Goal: Book appointment/travel/reservation

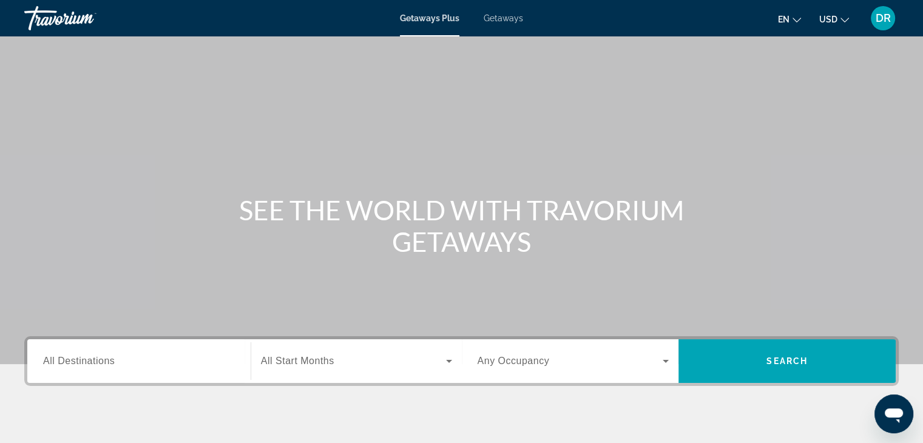
click at [165, 363] on input "Destination All Destinations" at bounding box center [139, 361] width 192 height 15
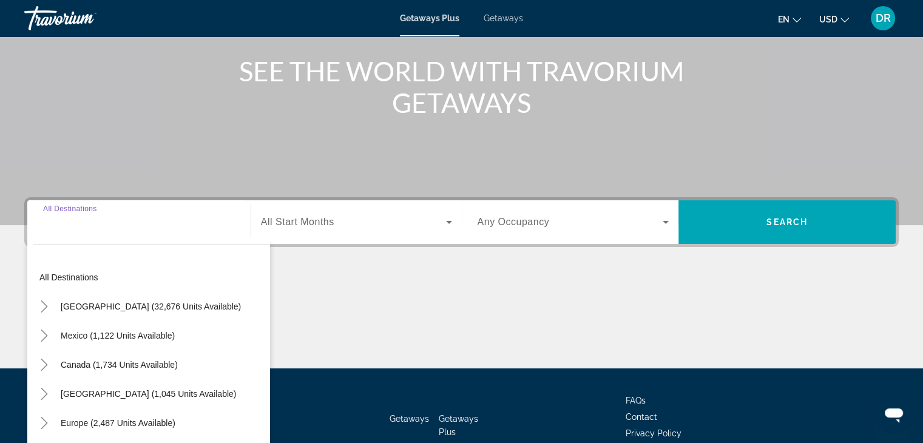
scroll to position [213, 0]
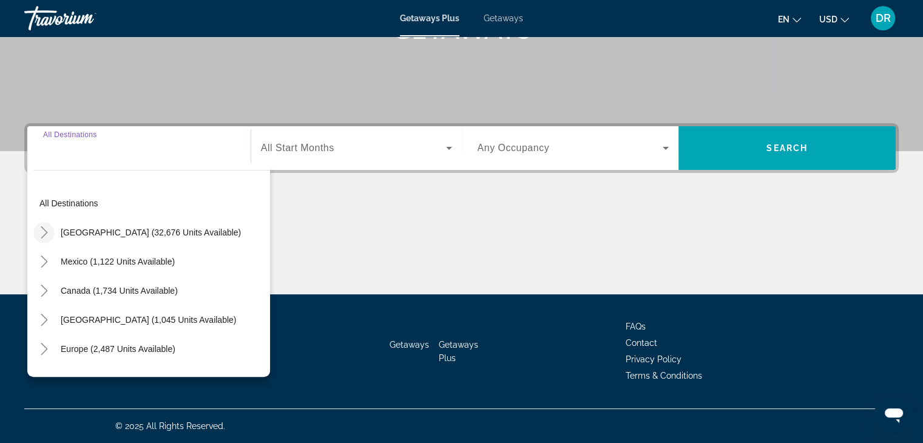
click at [42, 231] on icon "Toggle United States (32,676 units available)" at bounding box center [44, 232] width 12 height 12
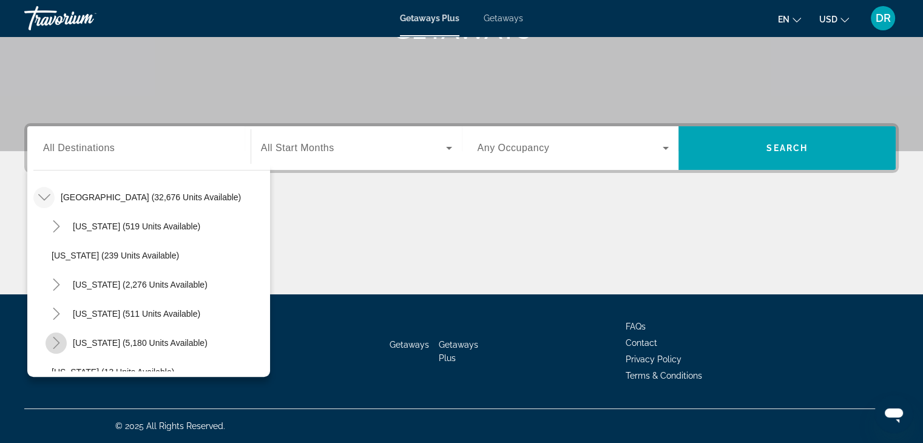
click at [61, 340] on icon "Toggle Florida (5,180 units available)" at bounding box center [56, 343] width 12 height 12
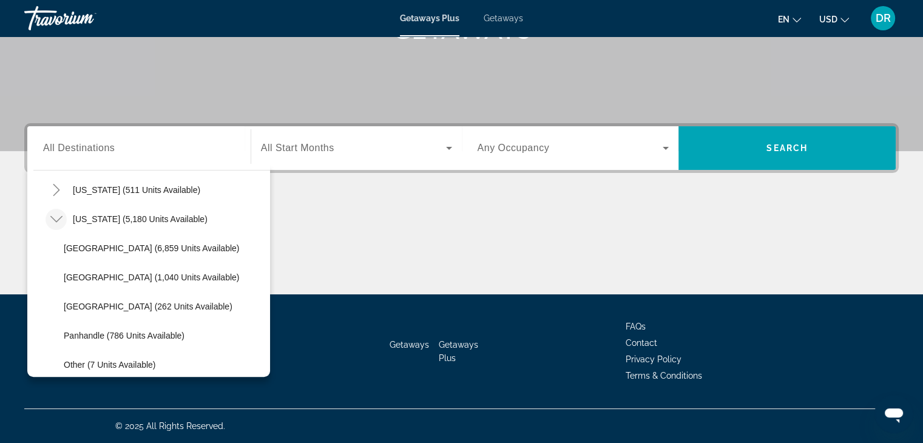
scroll to position [163, 0]
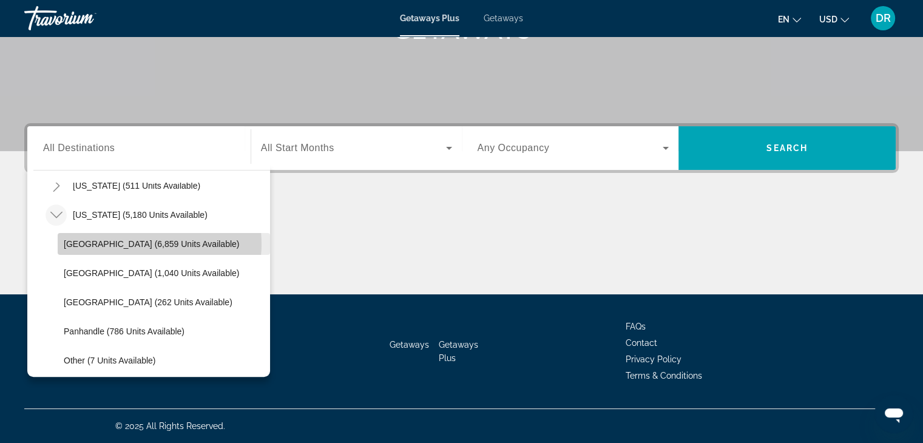
click at [138, 243] on span "[GEOGRAPHIC_DATA] (6,859 units available)" at bounding box center [151, 244] width 175 height 10
type input "**********"
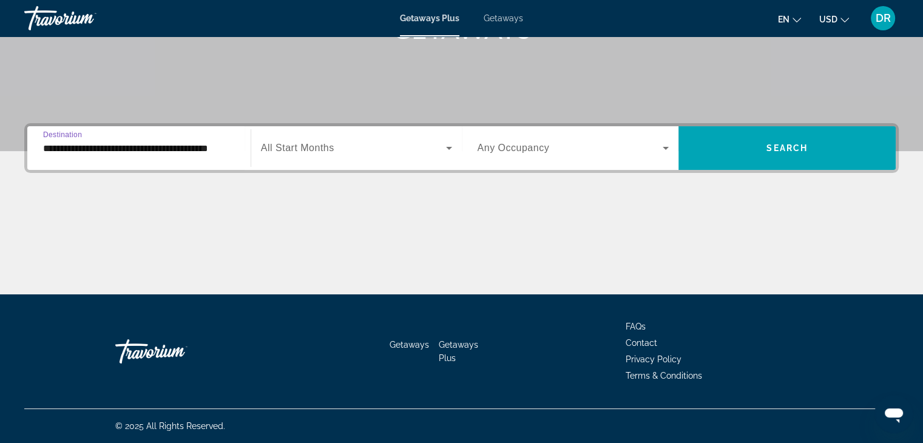
click at [447, 147] on icon "Search widget" at bounding box center [449, 148] width 6 height 3
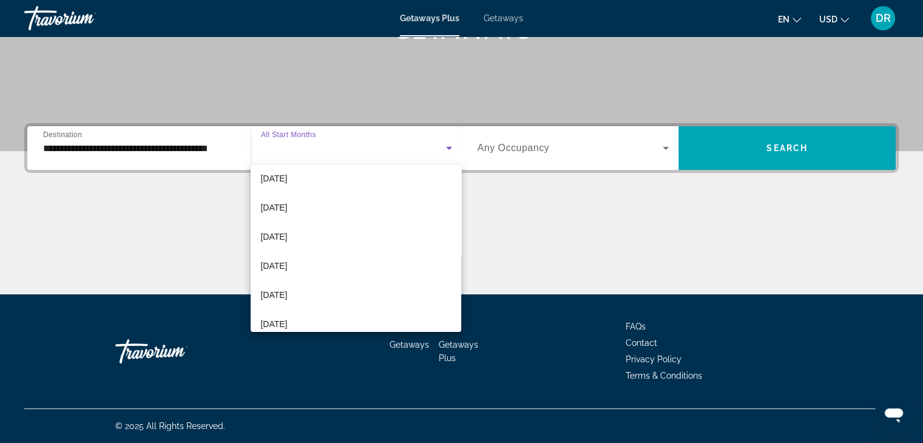
scroll to position [78, 0]
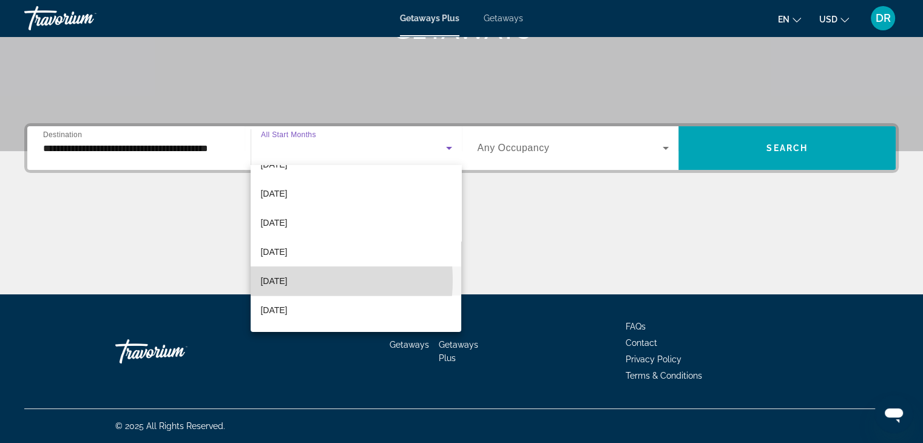
click at [287, 280] on span "[DATE]" at bounding box center [273, 281] width 27 height 15
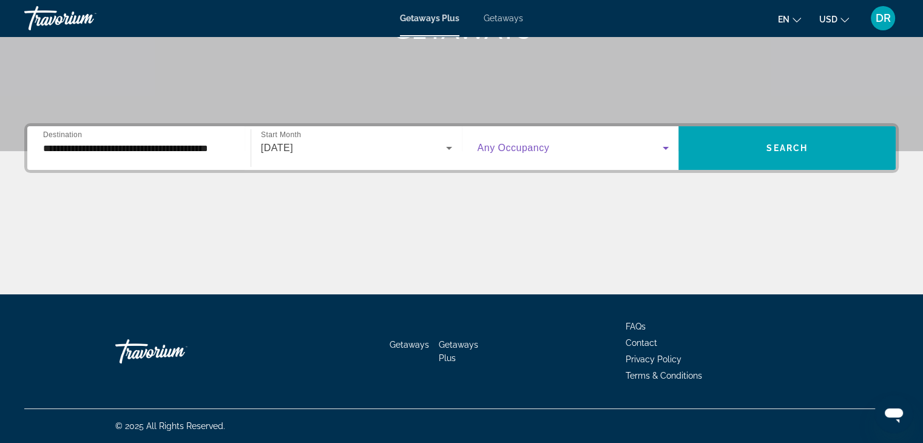
click at [665, 147] on icon "Search widget" at bounding box center [666, 148] width 6 height 3
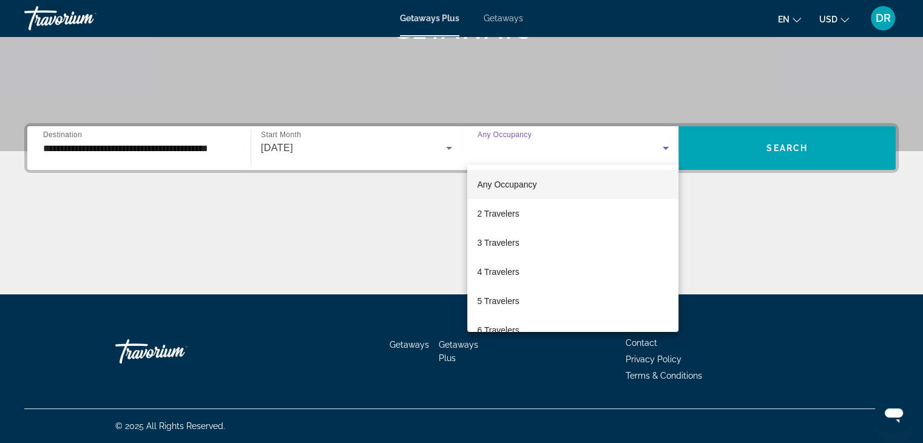
click at [590, 183] on mat-option "Any Occupancy" at bounding box center [572, 184] width 211 height 29
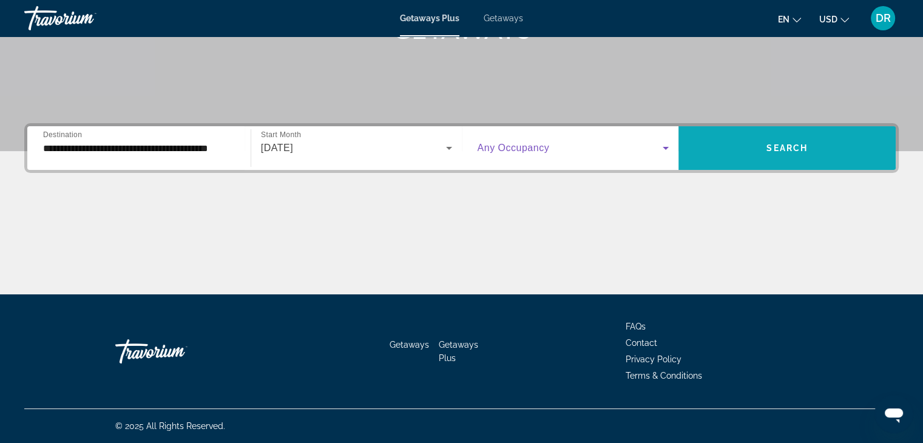
click at [744, 140] on span "Search widget" at bounding box center [786, 148] width 217 height 29
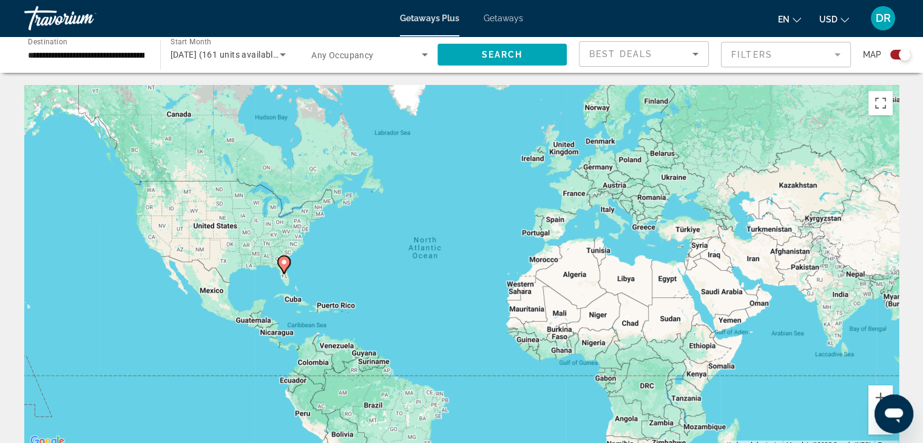
click at [901, 52] on div "Search widget" at bounding box center [905, 55] width 12 height 12
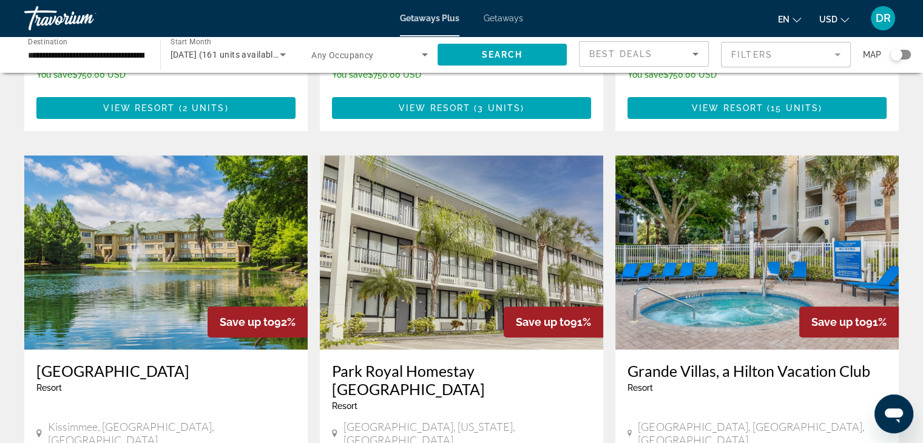
scroll to position [431, 0]
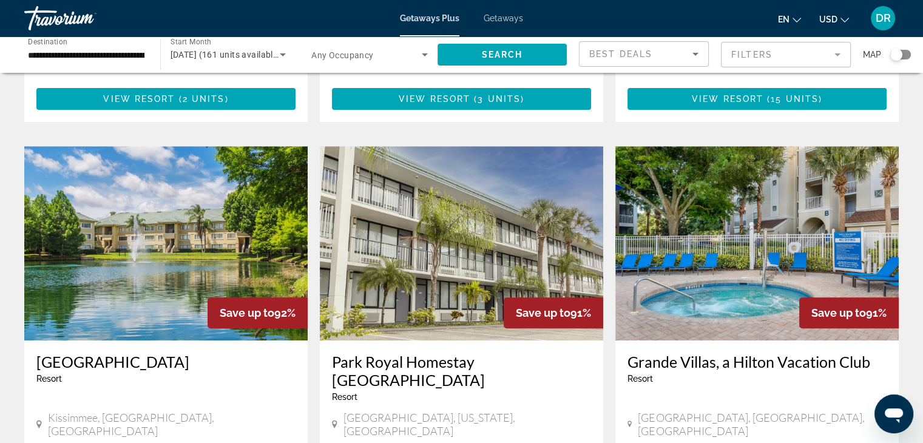
drag, startPoint x: 920, startPoint y: 158, endPoint x: 923, endPoint y: 168, distance: 10.8
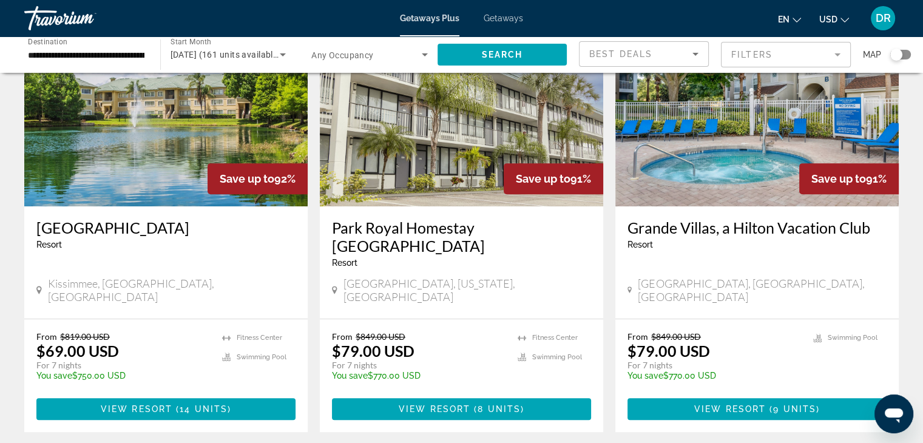
scroll to position [568, 0]
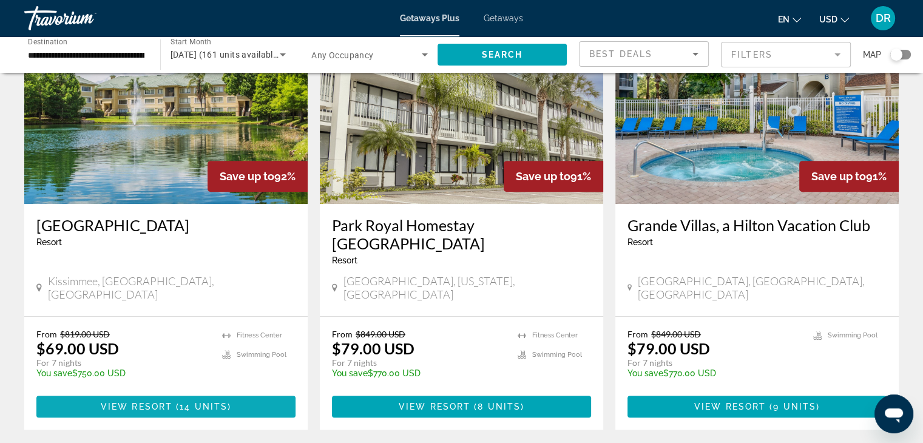
click at [159, 402] on span "View Resort" at bounding box center [137, 407] width 72 height 10
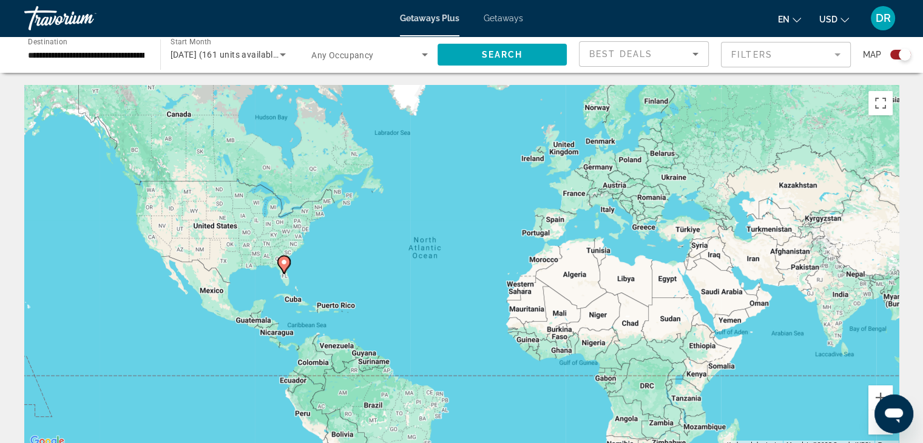
click at [904, 50] on div "Search widget" at bounding box center [905, 55] width 12 height 12
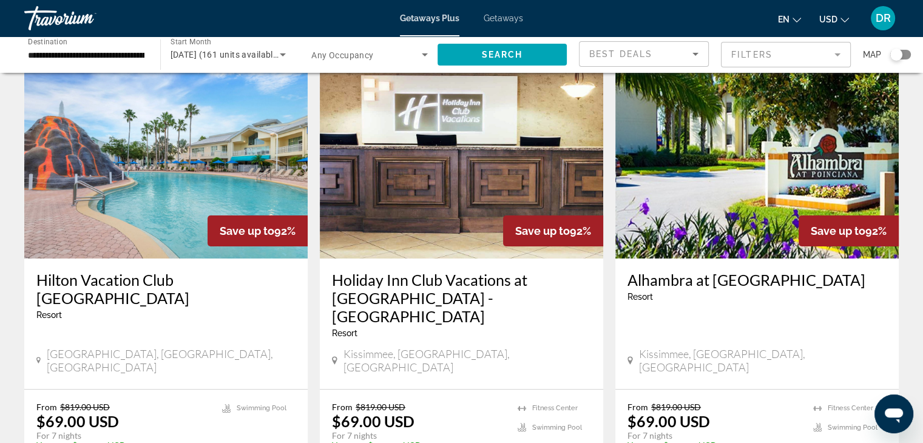
scroll to position [73, 0]
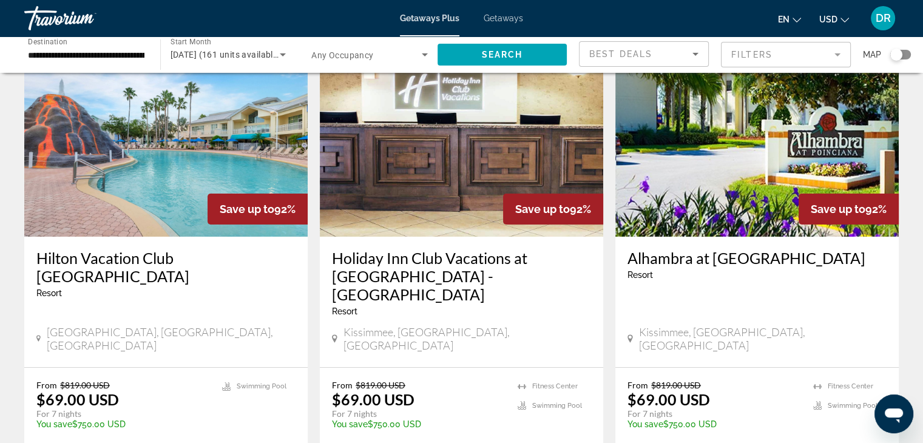
click at [145, 294] on div "Resort - This is an adults only resort" at bounding box center [165, 293] width 259 height 10
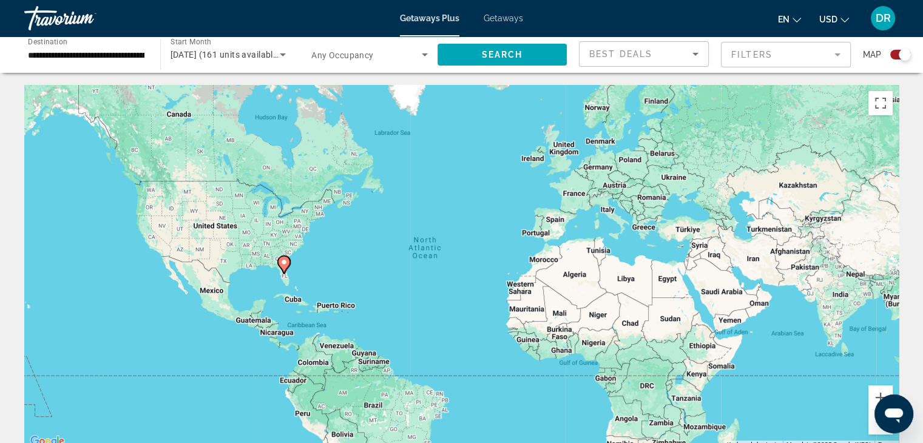
click at [902, 59] on div "Search widget" at bounding box center [905, 55] width 12 height 12
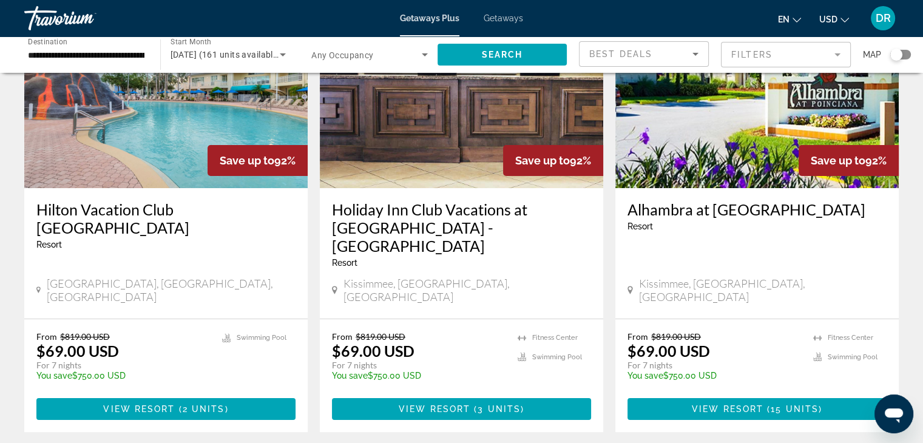
scroll to position [146, 0]
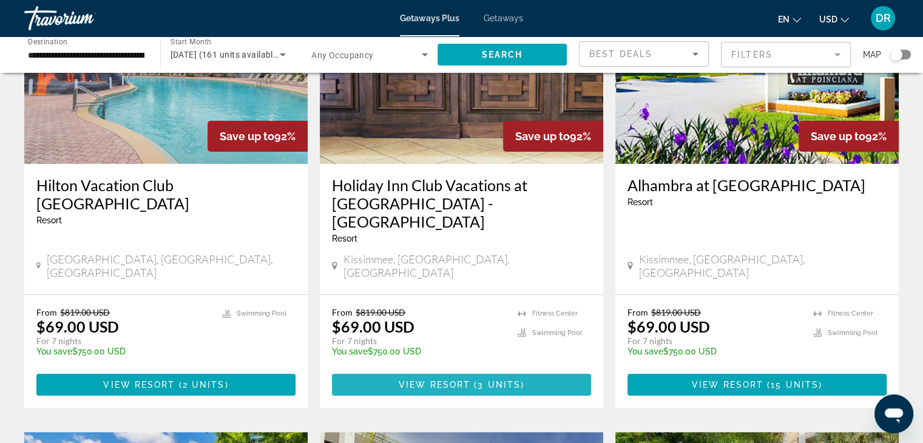
click at [461, 380] on span "View Resort" at bounding box center [435, 385] width 72 height 10
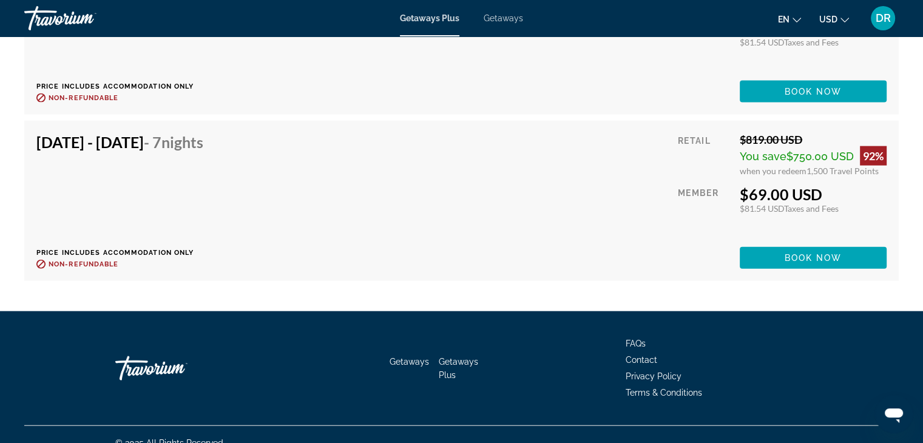
scroll to position [2728, 0]
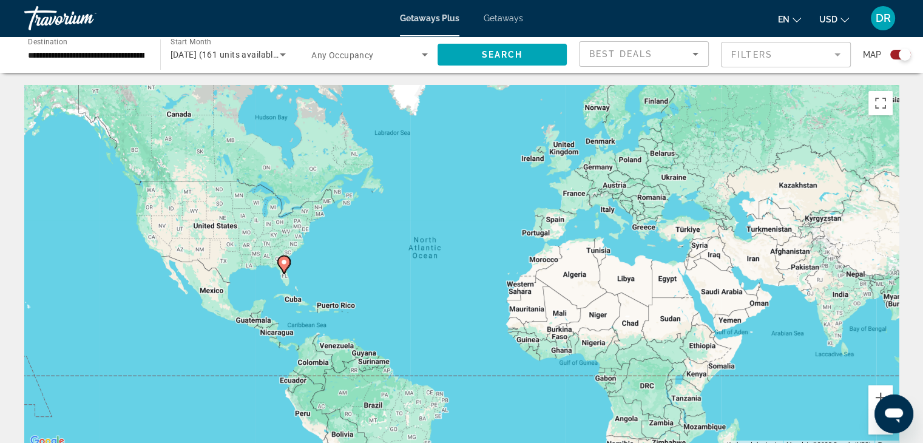
click at [903, 56] on div "Search widget" at bounding box center [905, 55] width 12 height 12
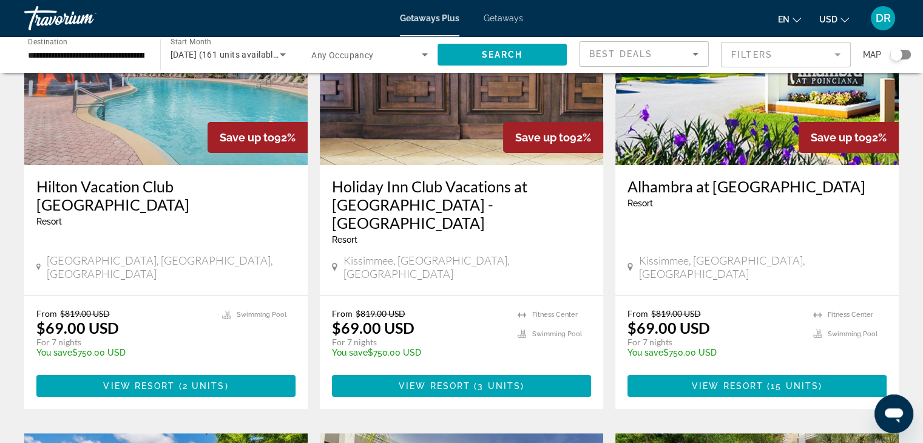
scroll to position [146, 0]
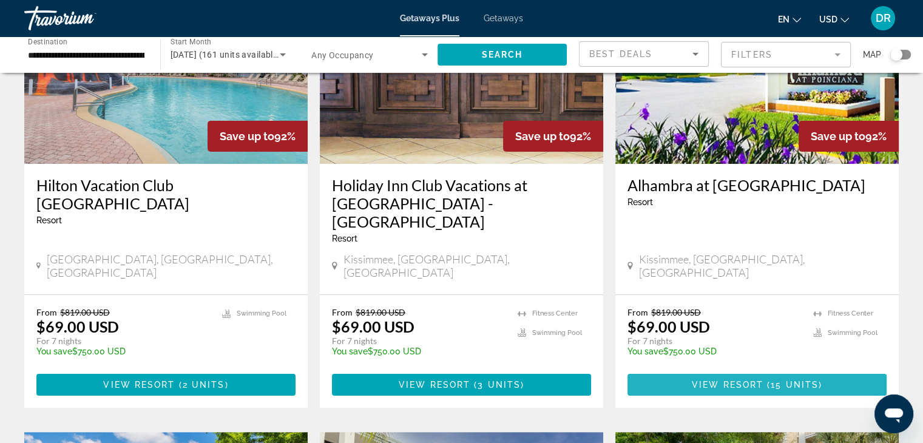
click at [757, 380] on span "View Resort" at bounding box center [728, 385] width 72 height 10
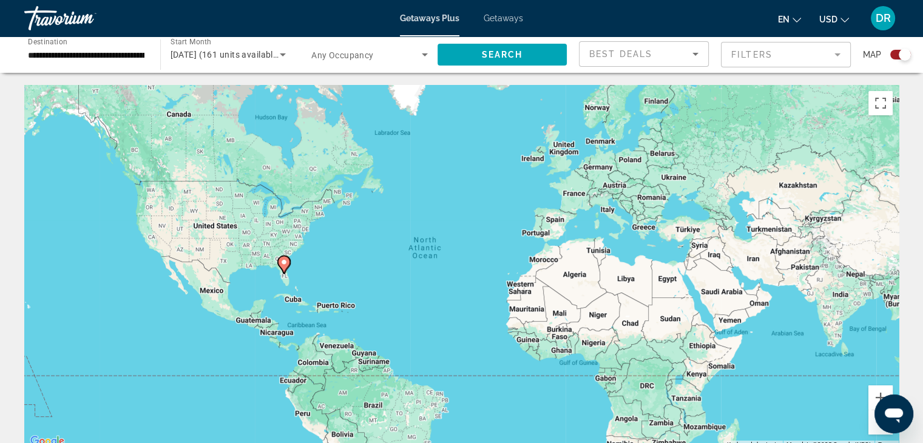
click at [910, 54] on div "Search widget" at bounding box center [905, 55] width 12 height 12
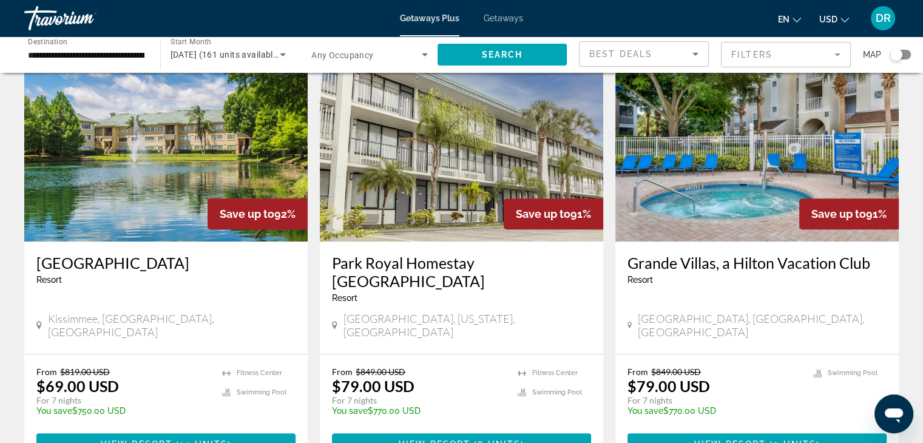
scroll to position [534, 0]
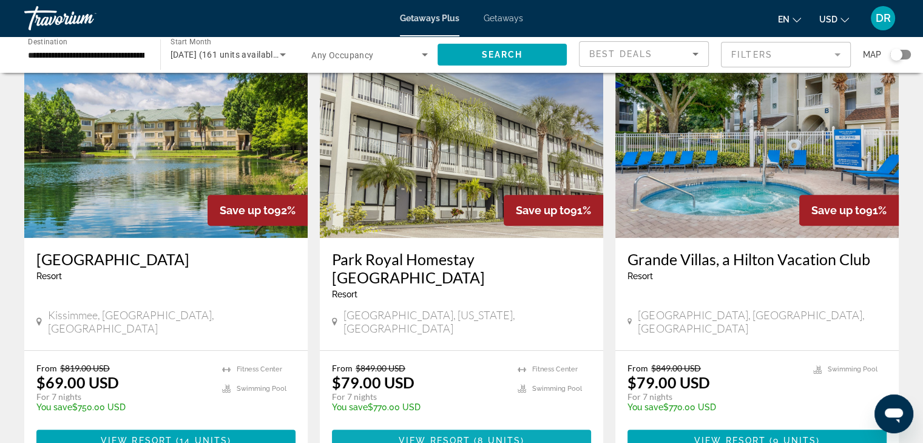
click at [465, 436] on span "View Resort" at bounding box center [435, 441] width 72 height 10
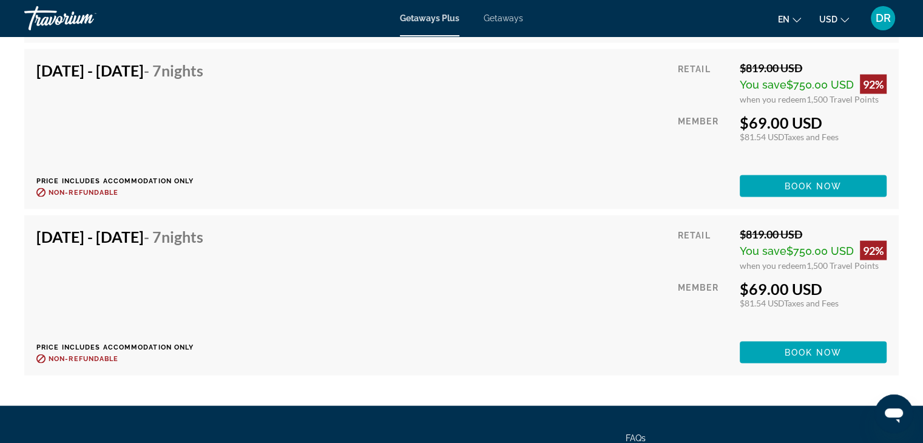
scroll to position [2630, 0]
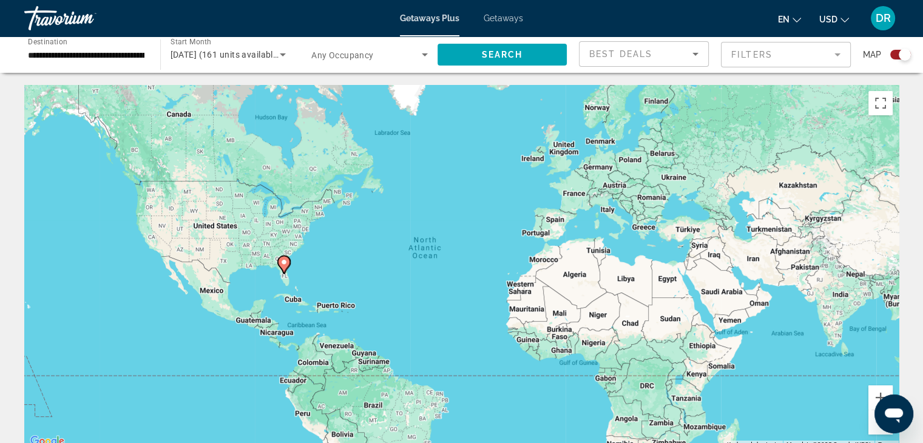
click at [904, 52] on div "Search widget" at bounding box center [905, 55] width 12 height 12
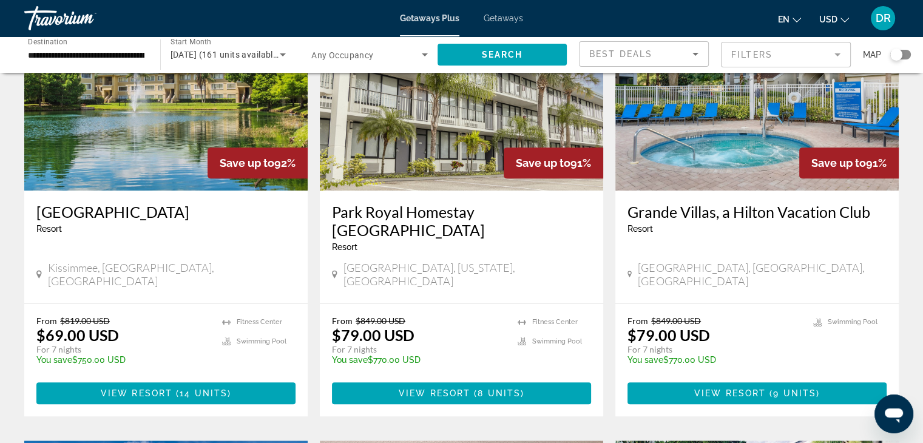
scroll to position [583, 0]
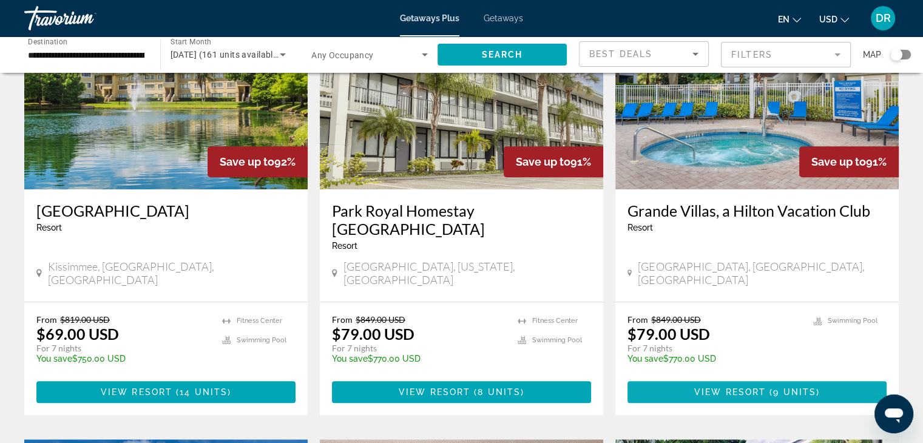
click at [762, 377] on span "Main content" at bounding box center [756, 391] width 259 height 29
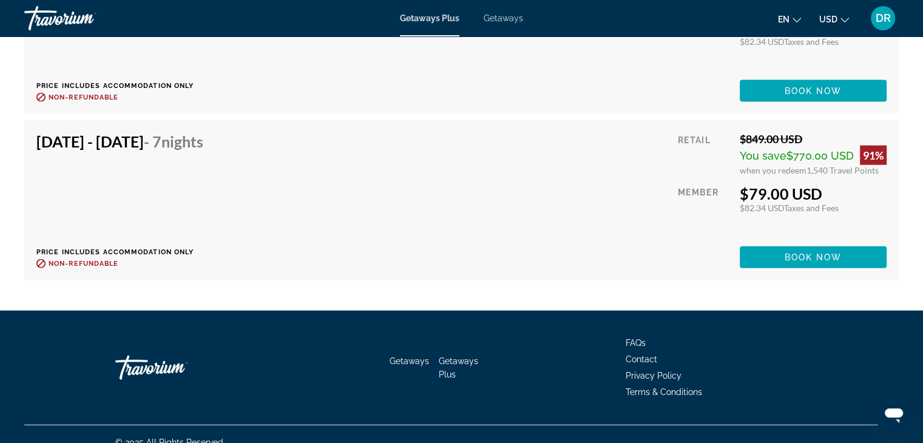
scroll to position [2755, 0]
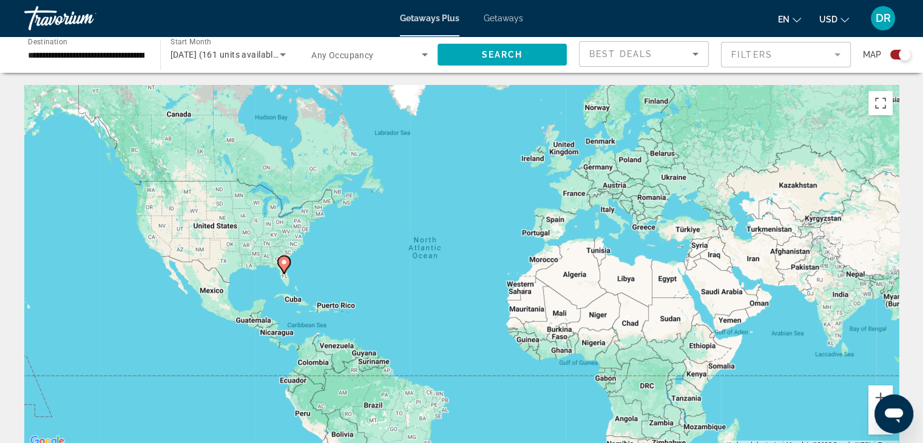
click at [910, 55] on div "Search widget" at bounding box center [905, 55] width 12 height 12
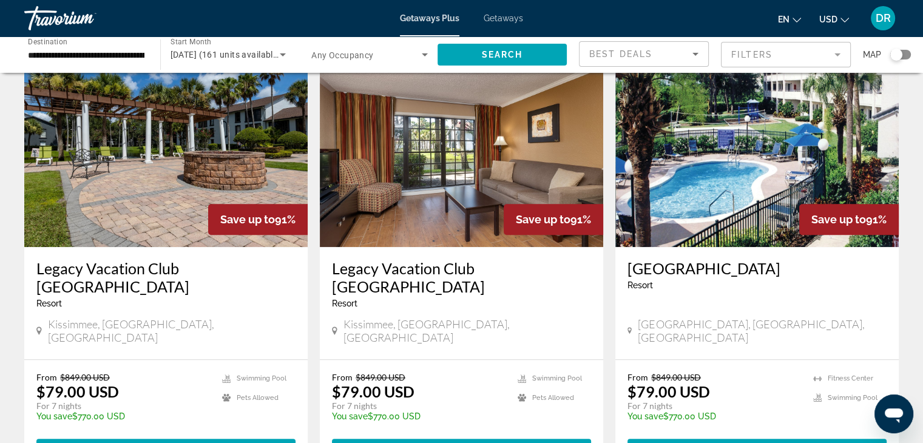
scroll to position [971, 0]
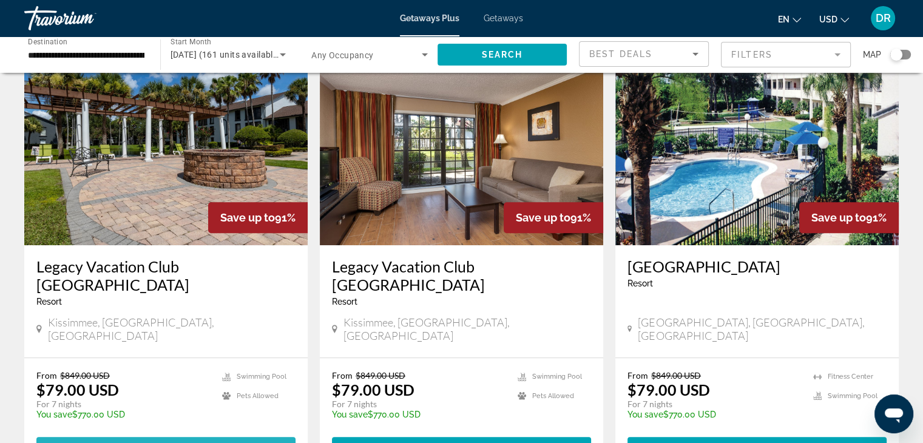
click at [189, 442] on span "20 units" at bounding box center [203, 448] width 49 height 10
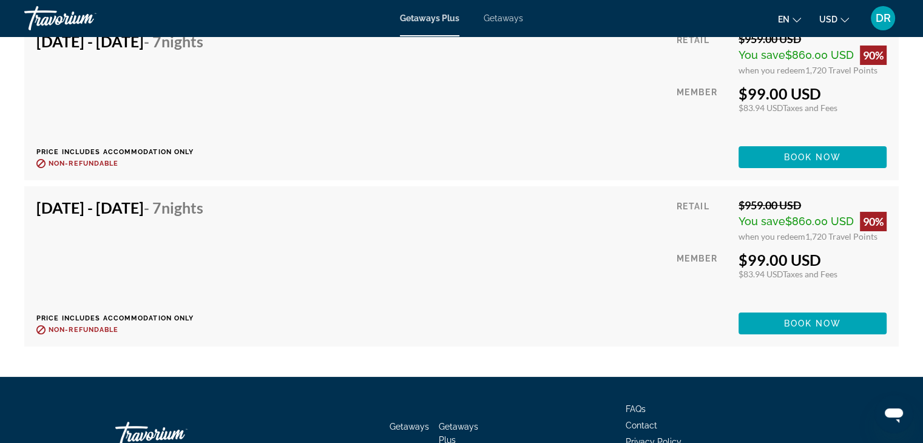
scroll to position [4636, 0]
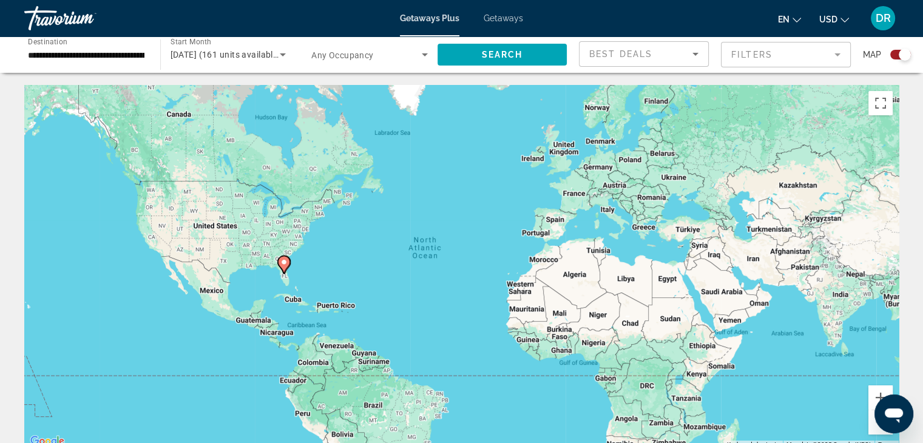
click at [905, 55] on div "Search widget" at bounding box center [905, 55] width 12 height 12
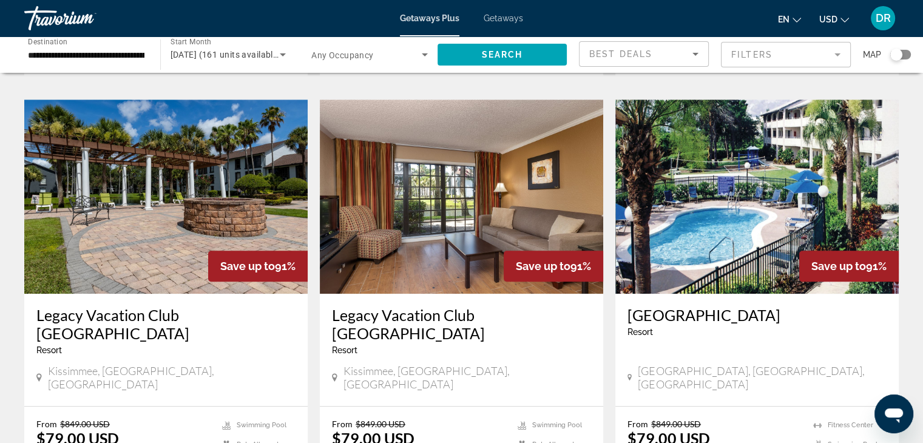
scroll to position [947, 0]
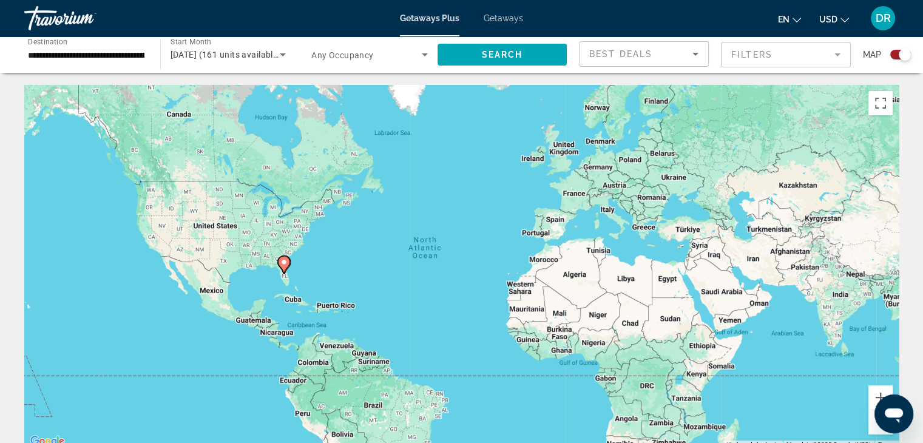
click at [900, 55] on div "Search widget" at bounding box center [905, 55] width 12 height 12
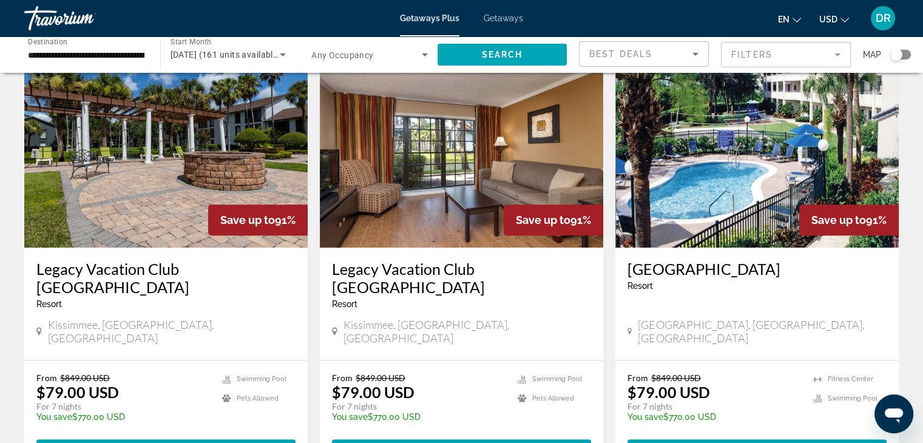
scroll to position [971, 0]
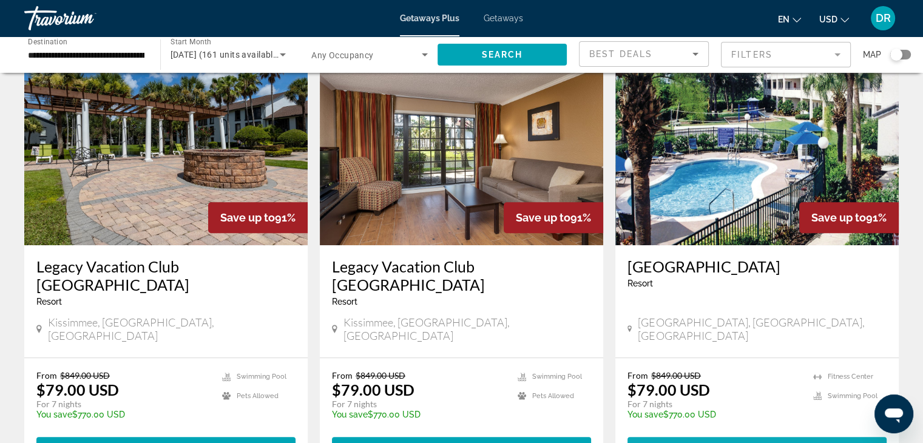
click at [773, 442] on span "5 units" at bounding box center [794, 448] width 43 height 10
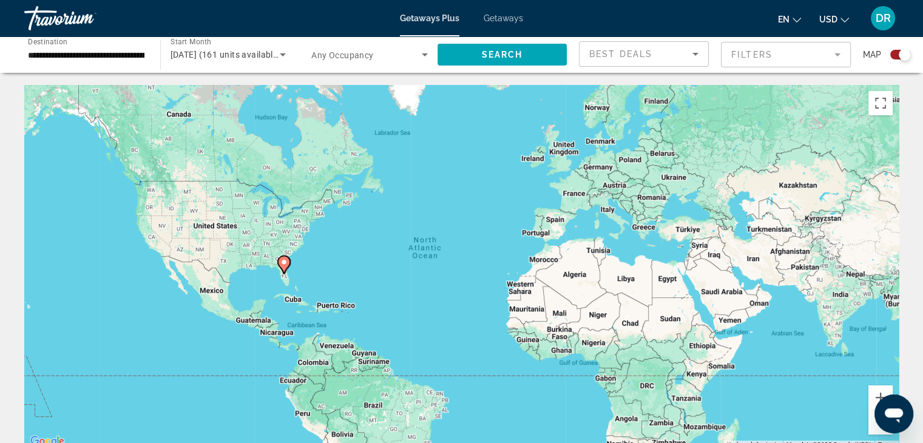
click at [902, 54] on div "Search widget" at bounding box center [905, 55] width 12 height 12
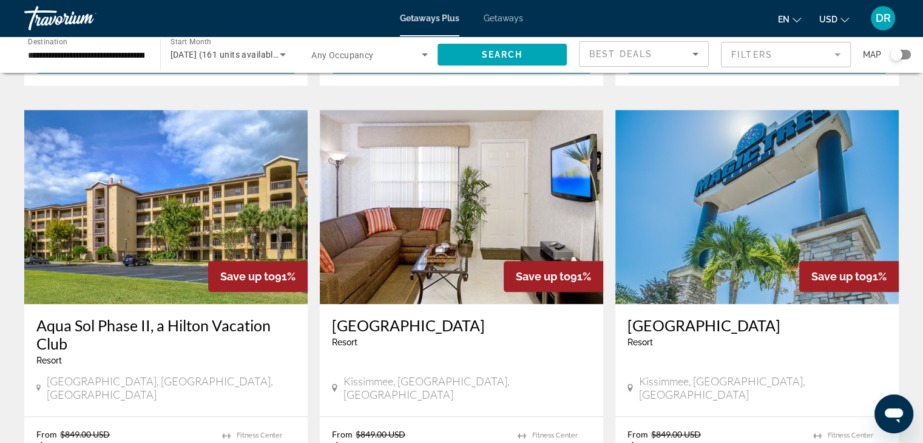
scroll to position [1359, 0]
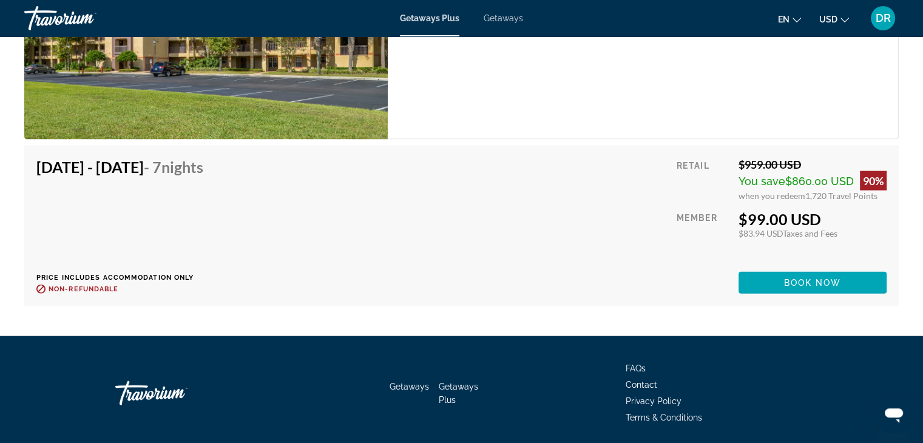
scroll to position [2758, 0]
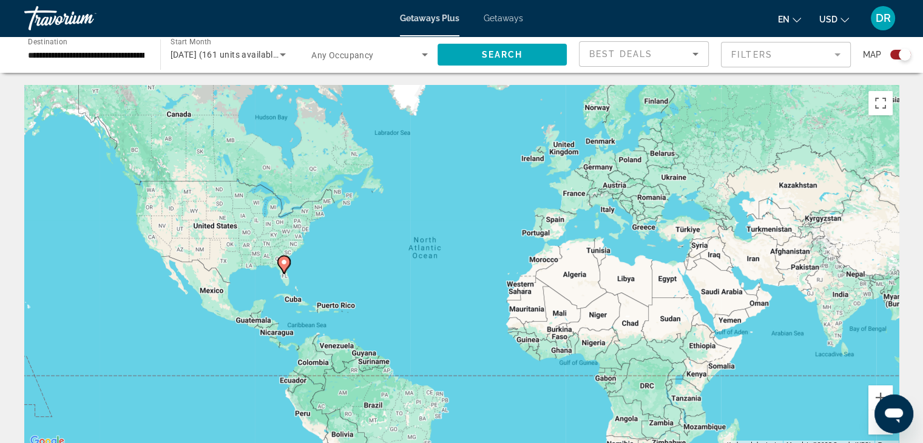
click at [903, 53] on div "Search widget" at bounding box center [905, 55] width 12 height 12
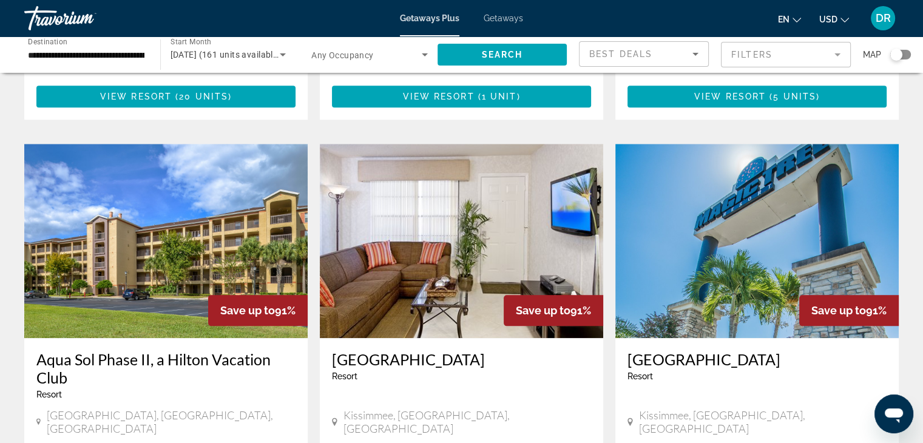
scroll to position [1359, 0]
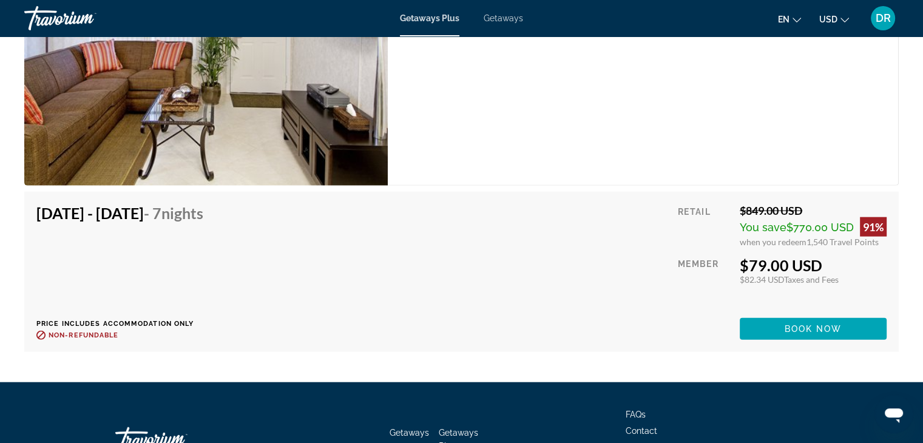
scroll to position [2905, 0]
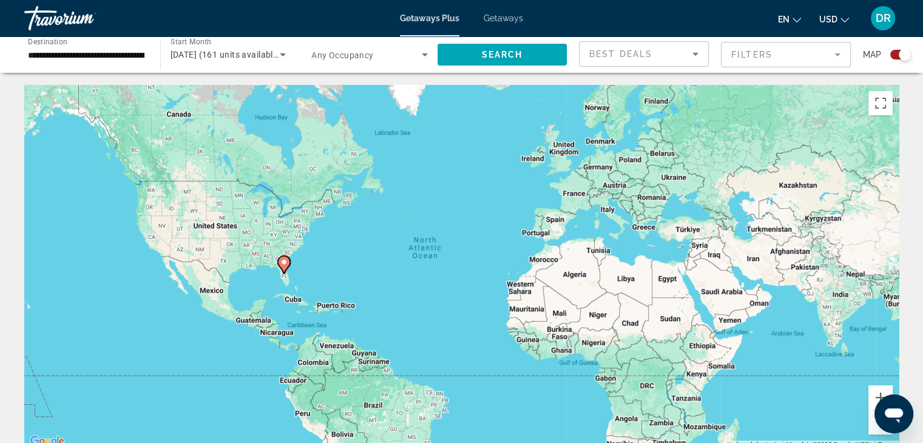
click at [899, 55] on div "Search widget" at bounding box center [905, 55] width 12 height 12
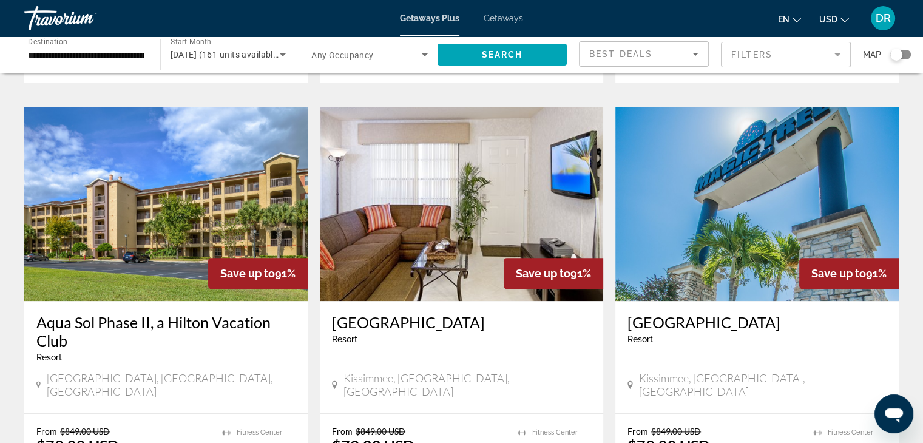
scroll to position [1384, 0]
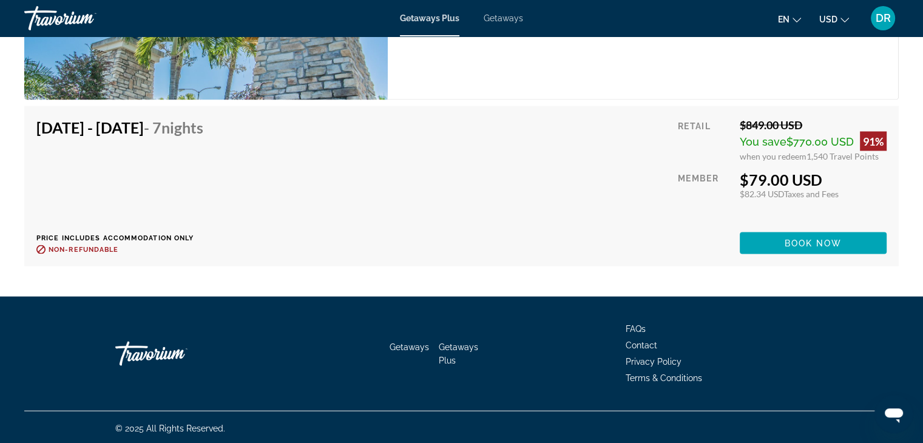
scroll to position [2393, 0]
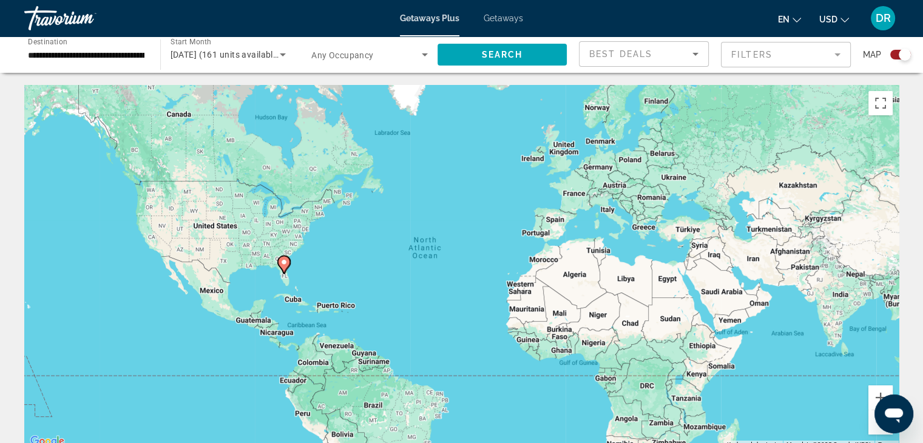
click at [903, 52] on div "Search widget" at bounding box center [905, 55] width 12 height 12
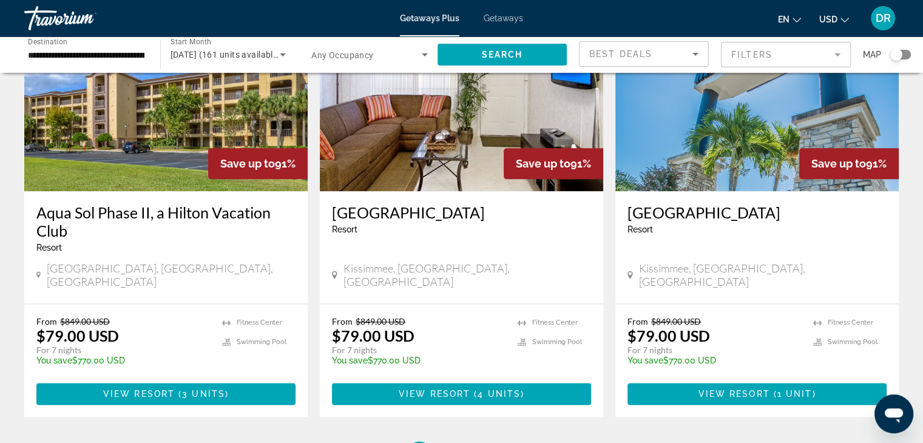
scroll to position [1574, 0]
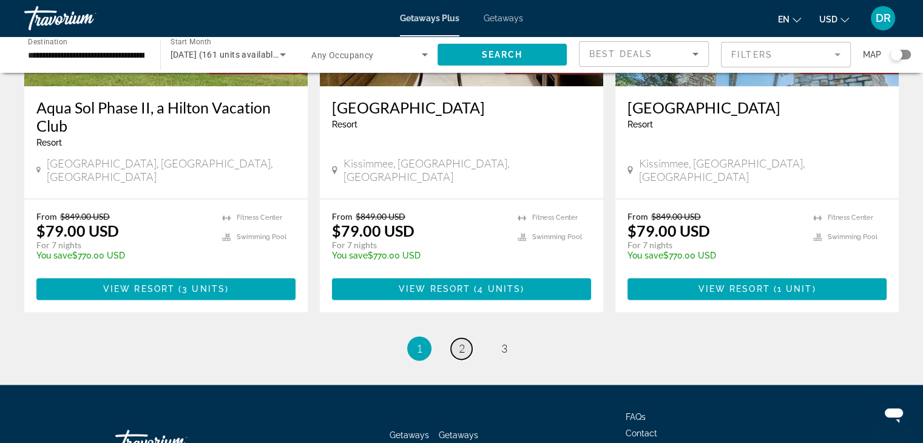
click at [461, 342] on span "2" at bounding box center [462, 348] width 6 height 13
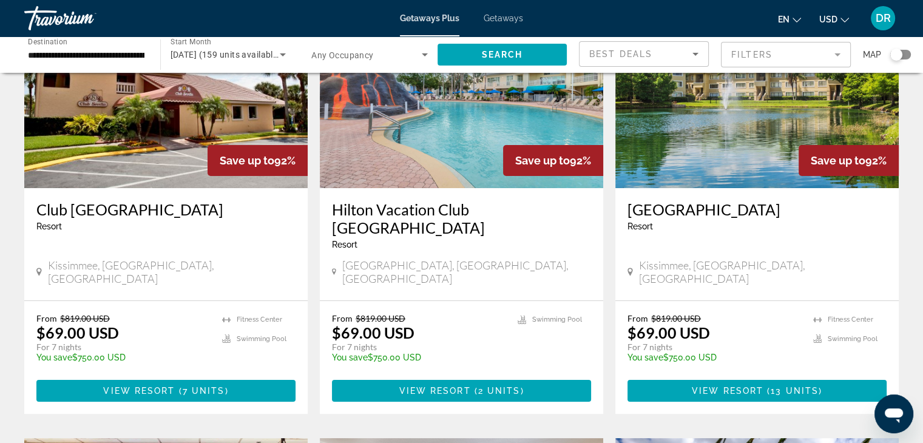
scroll to position [97, 0]
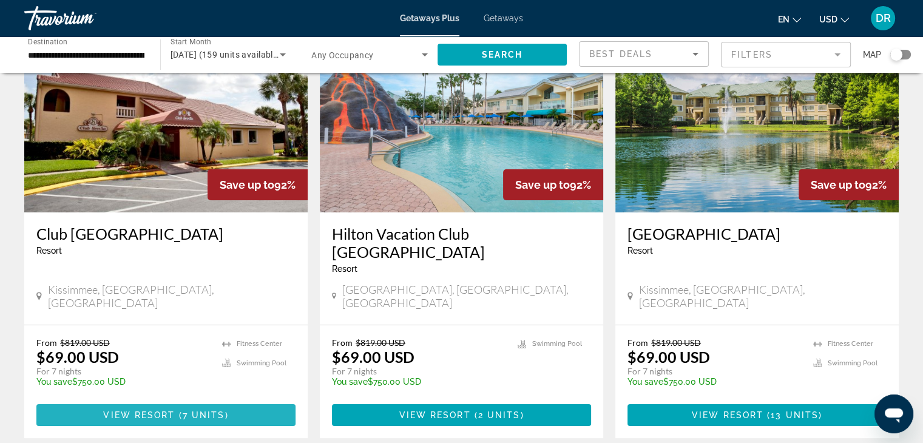
click at [160, 410] on span "View Resort" at bounding box center [139, 415] width 72 height 10
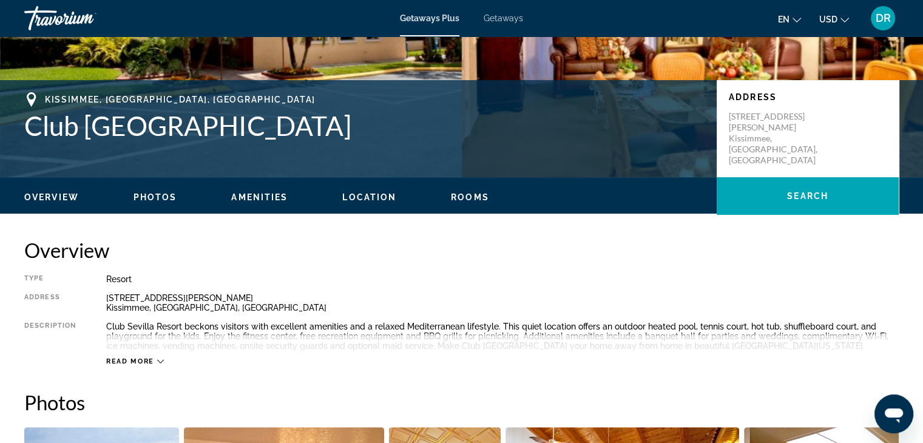
scroll to position [220, 0]
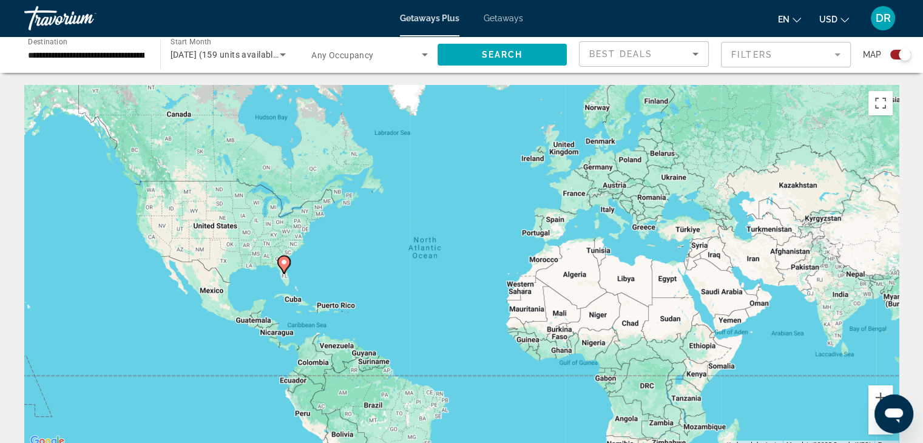
click at [900, 56] on div "Search widget" at bounding box center [905, 55] width 12 height 12
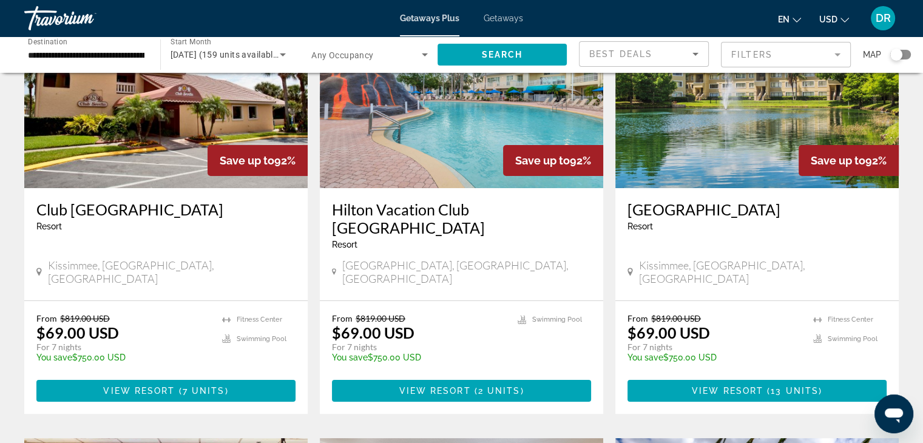
scroll to position [97, 0]
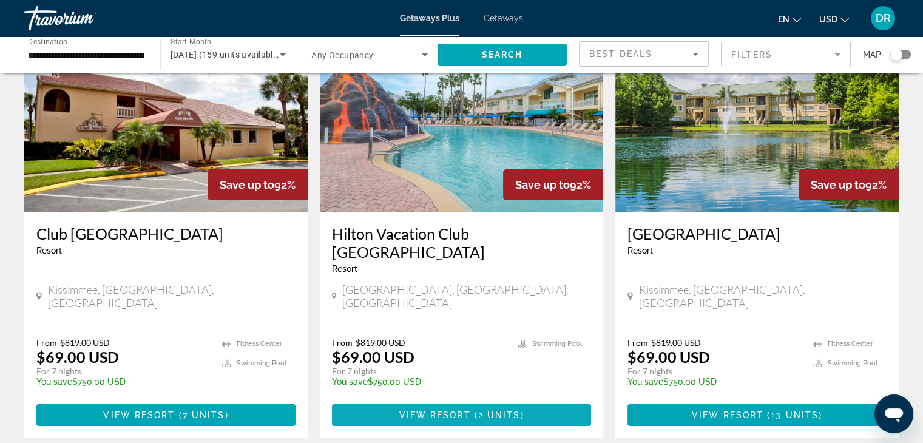
click at [478, 401] on span "Main content" at bounding box center [461, 415] width 259 height 29
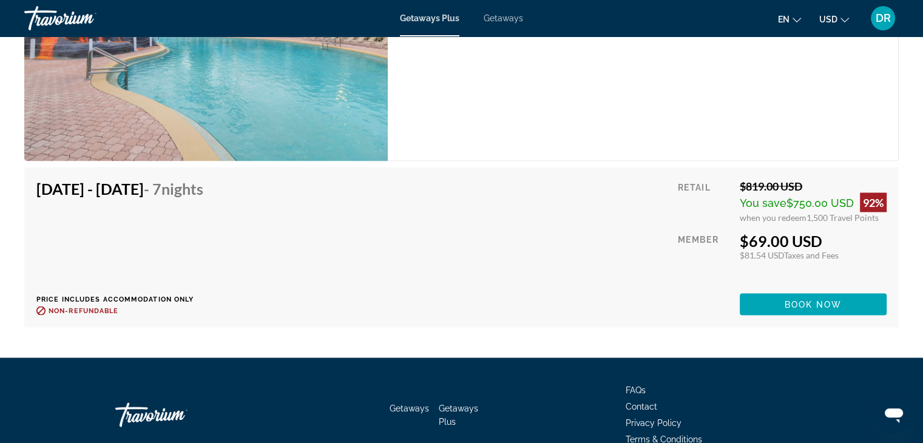
scroll to position [2306, 0]
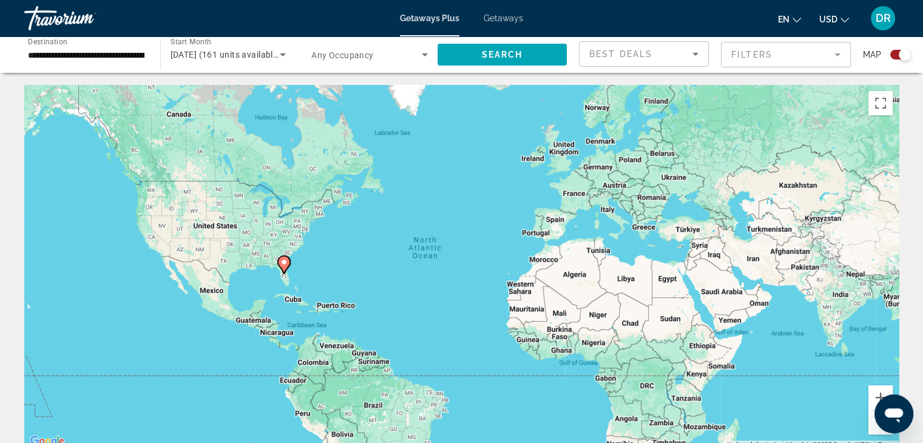
click at [902, 57] on div "Search widget" at bounding box center [905, 55] width 12 height 12
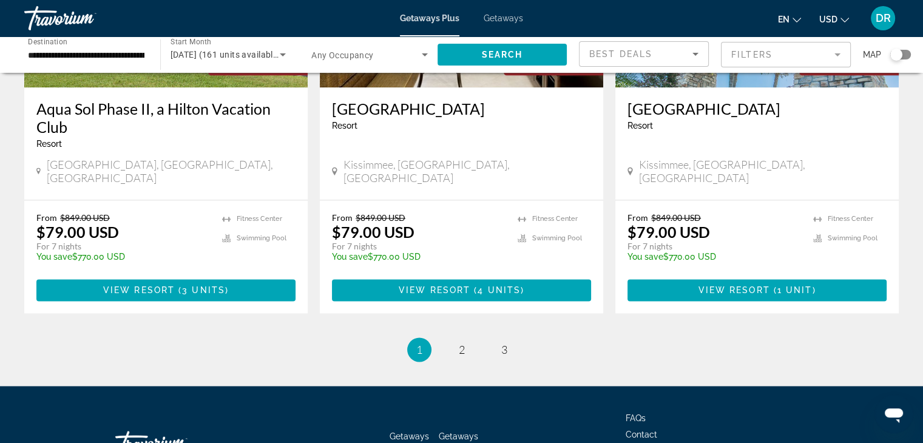
scroll to position [1574, 0]
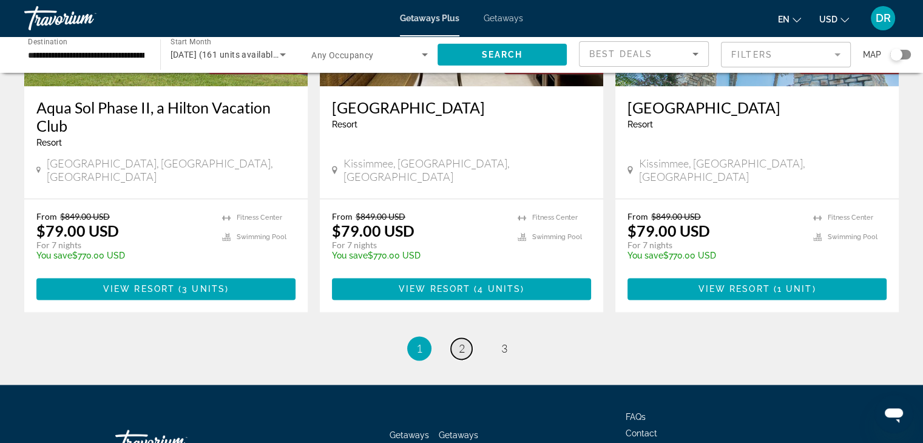
click at [464, 342] on span "2" at bounding box center [462, 348] width 6 height 13
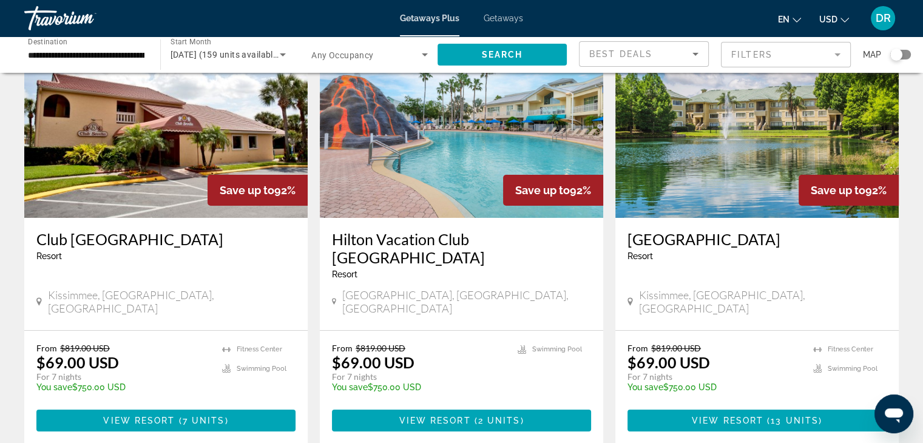
scroll to position [97, 0]
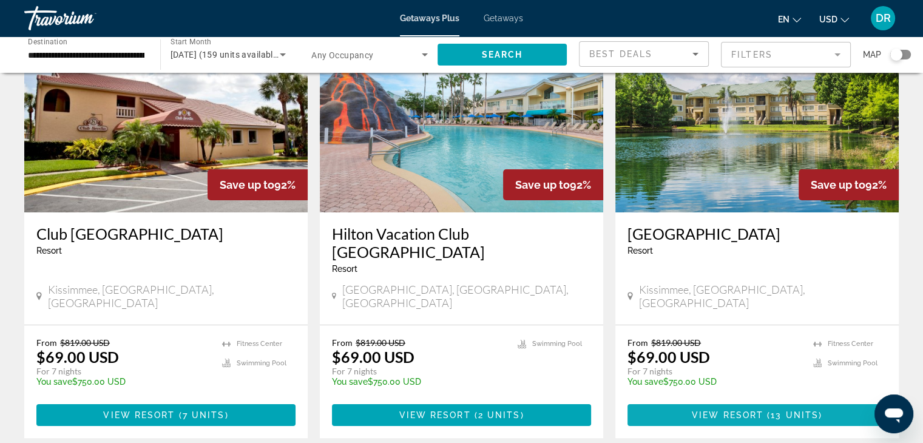
click at [764, 401] on span "Main content" at bounding box center [756, 415] width 259 height 29
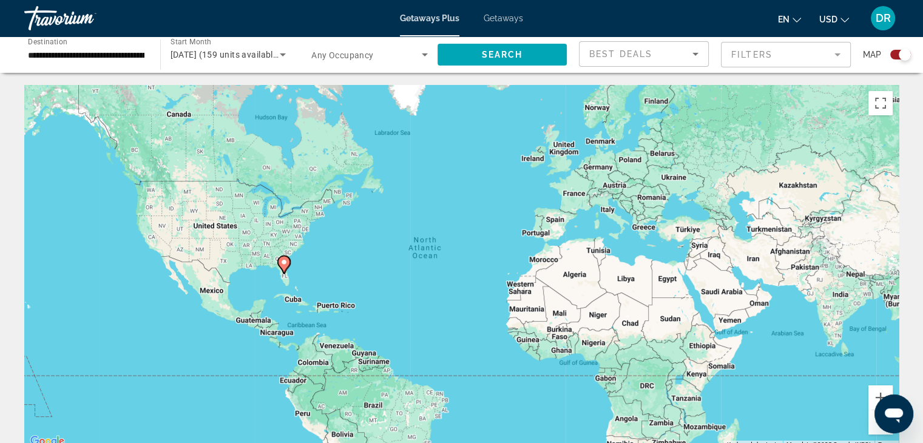
click at [905, 55] on div "Search widget" at bounding box center [905, 55] width 12 height 12
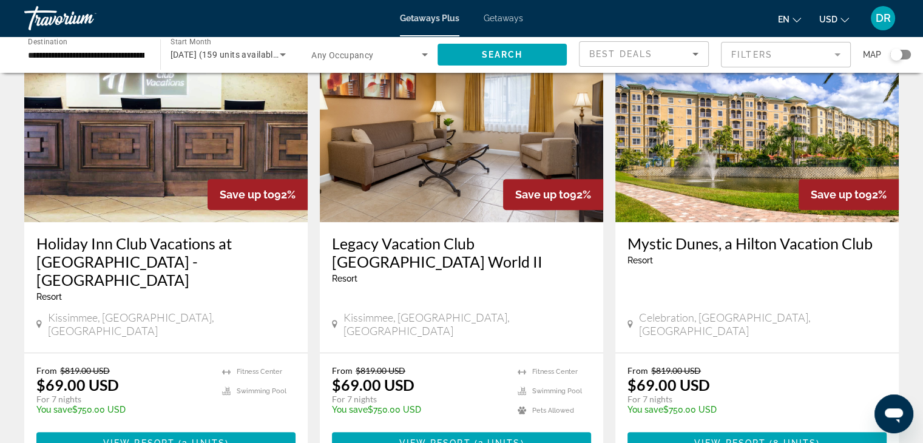
scroll to position [534, 0]
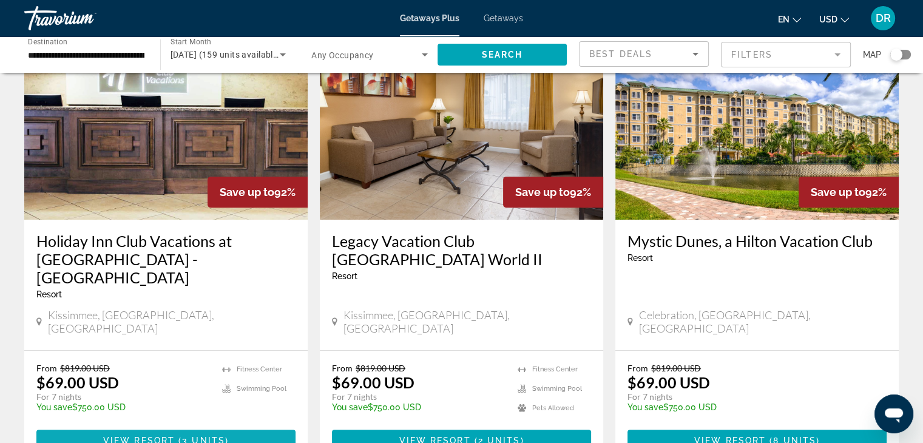
click at [167, 436] on span "View Resort" at bounding box center [139, 441] width 72 height 10
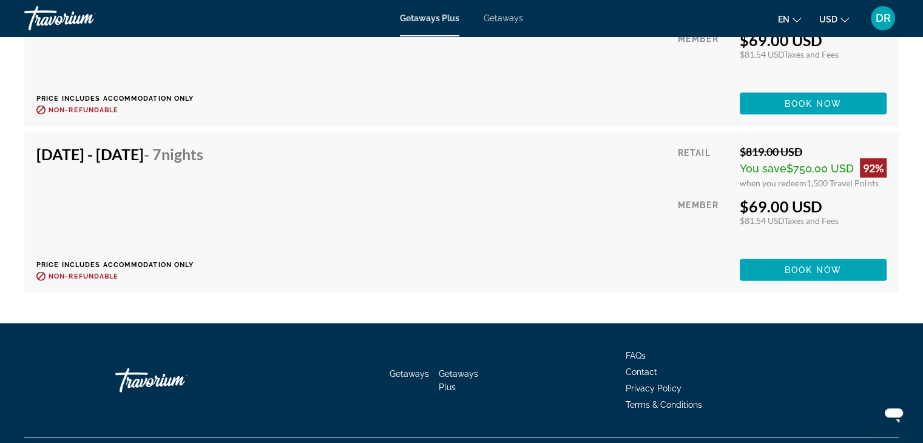
scroll to position [2728, 0]
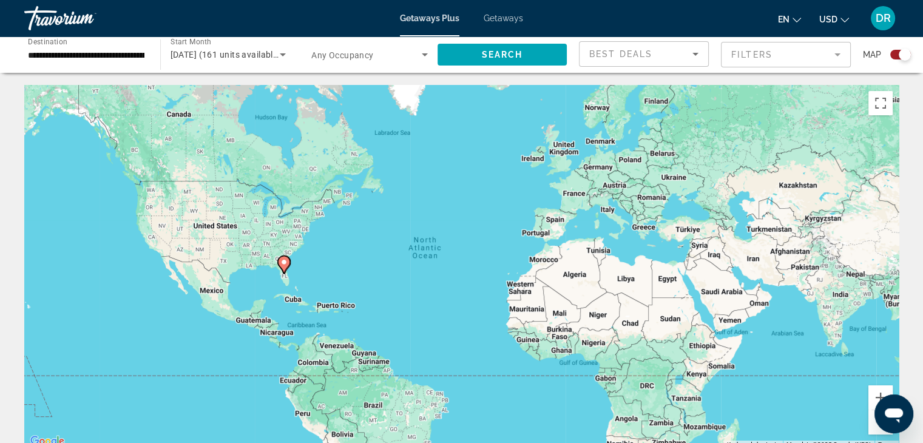
click at [904, 56] on div "Search widget" at bounding box center [905, 55] width 12 height 12
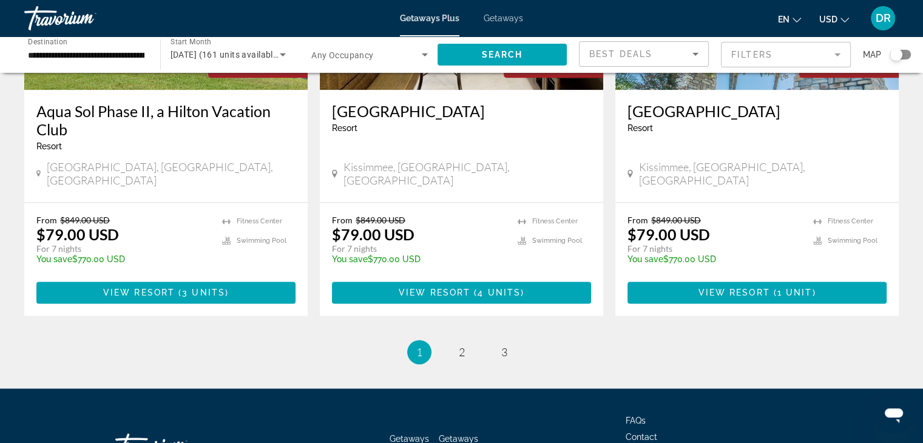
scroll to position [1574, 0]
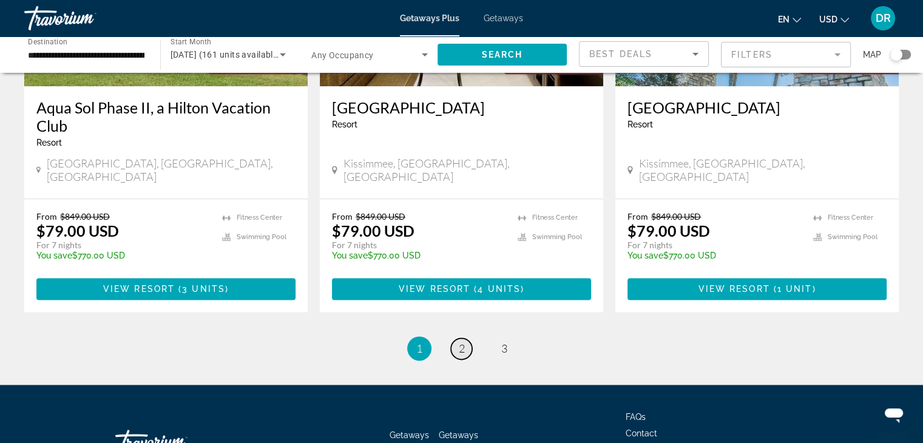
click at [459, 342] on span "2" at bounding box center [462, 348] width 6 height 13
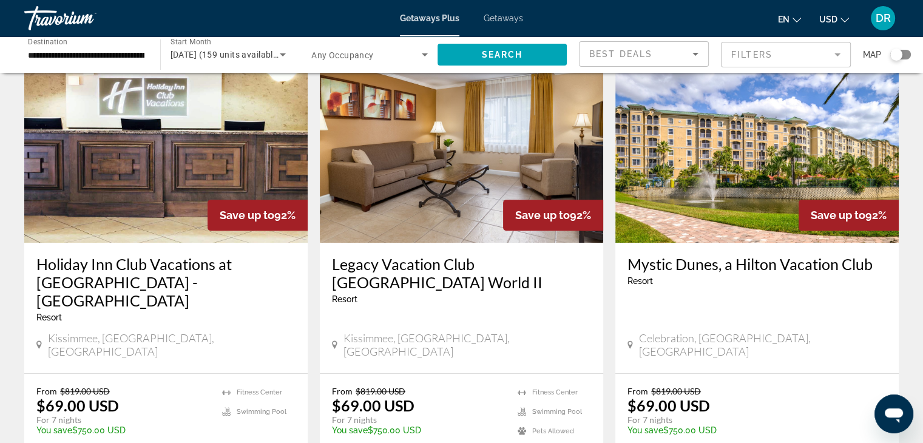
scroll to position [534, 0]
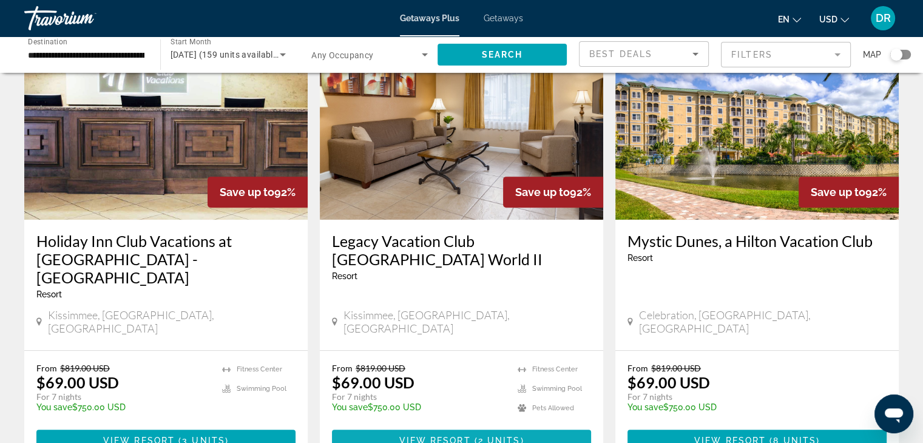
click at [462, 426] on span "Main content" at bounding box center [461, 440] width 259 height 29
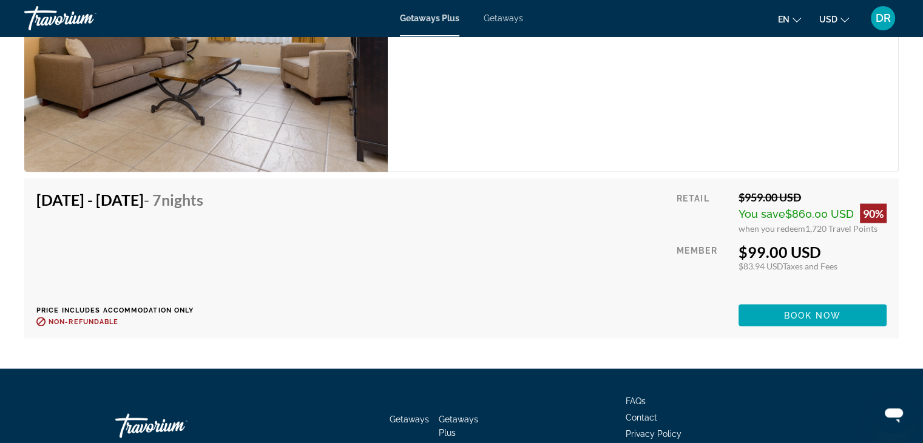
scroll to position [2440, 0]
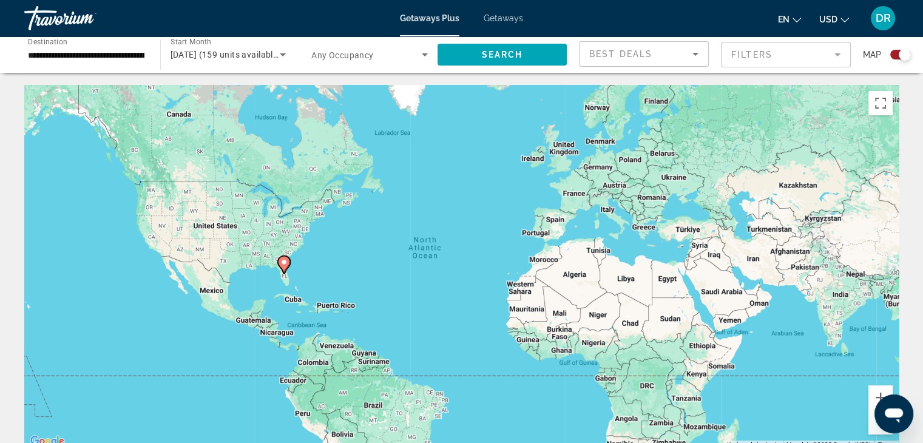
click at [911, 55] on div "**********" at bounding box center [461, 54] width 923 height 36
click at [901, 55] on div "Search widget" at bounding box center [905, 55] width 12 height 12
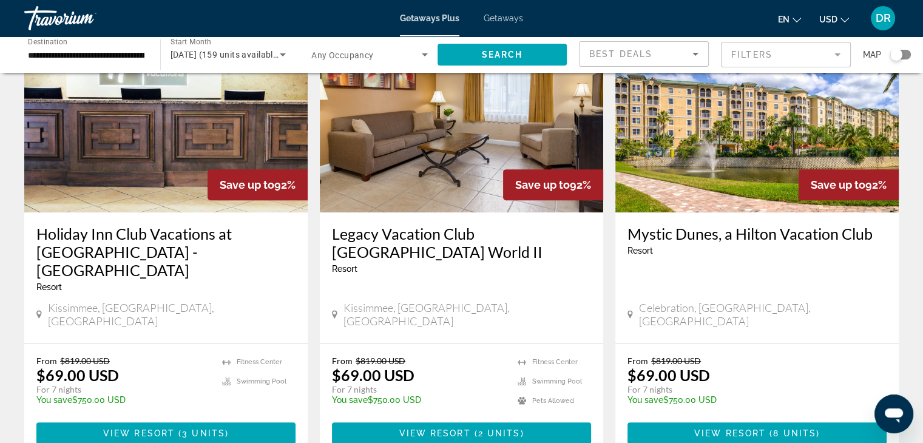
scroll to position [558, 0]
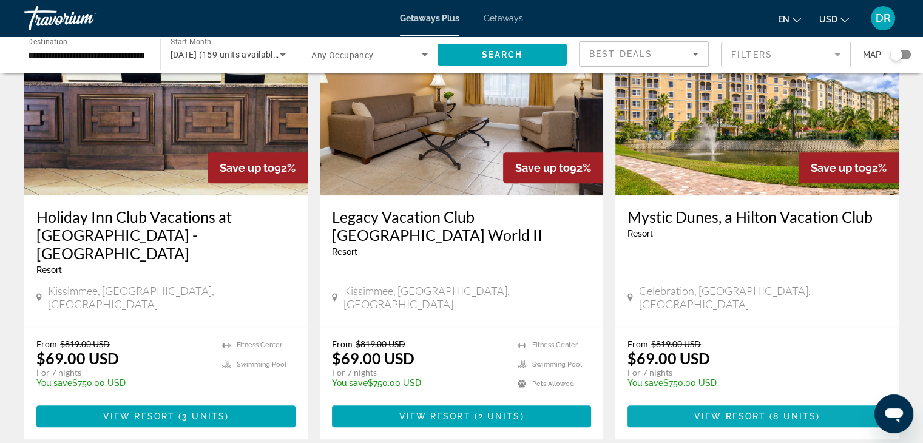
click at [766, 411] on span "( 8 units )" at bounding box center [793, 416] width 54 height 10
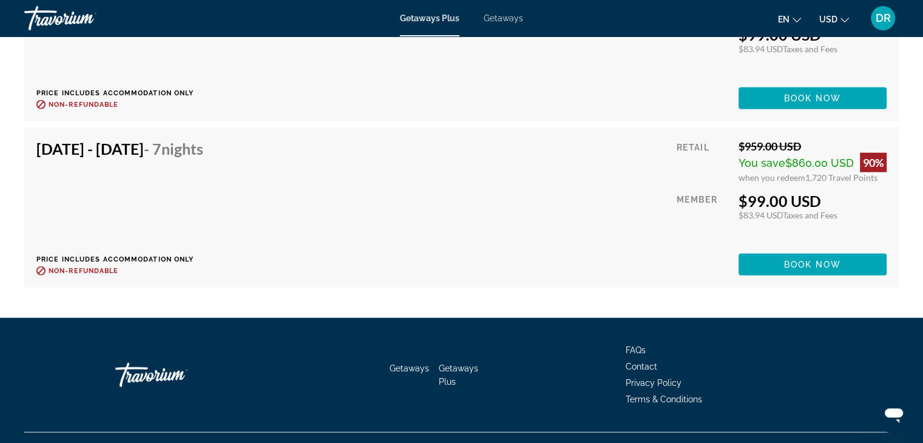
scroll to position [2869, 0]
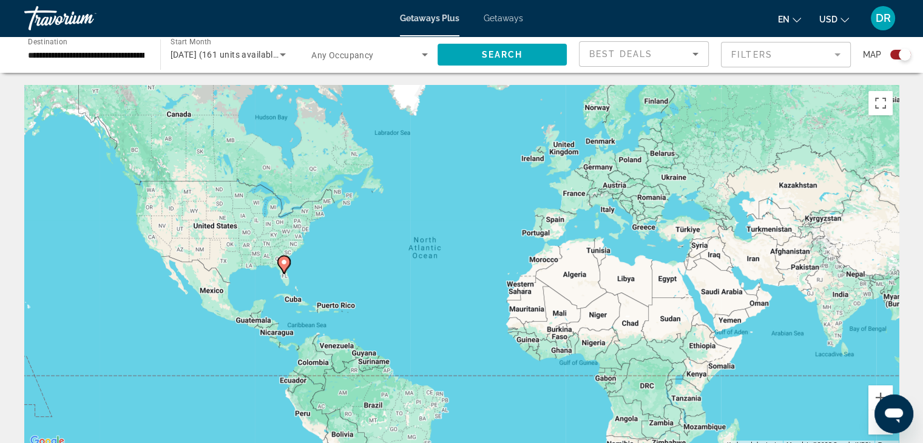
click at [905, 56] on div "Search widget" at bounding box center [905, 55] width 12 height 12
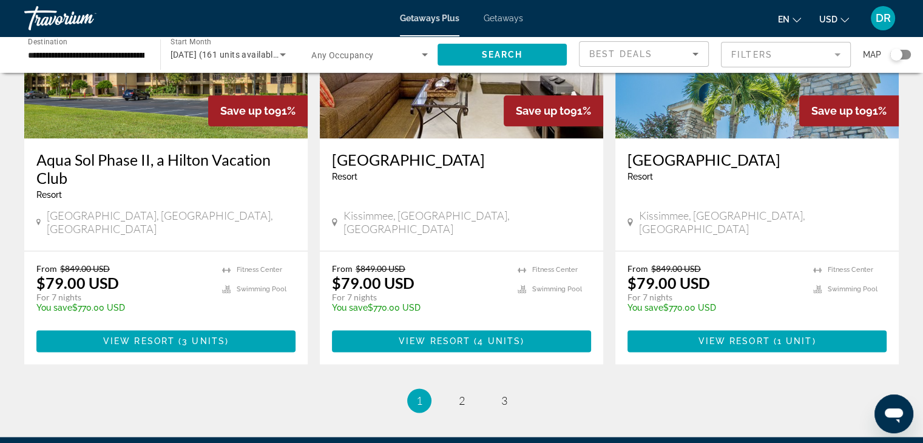
scroll to position [1574, 0]
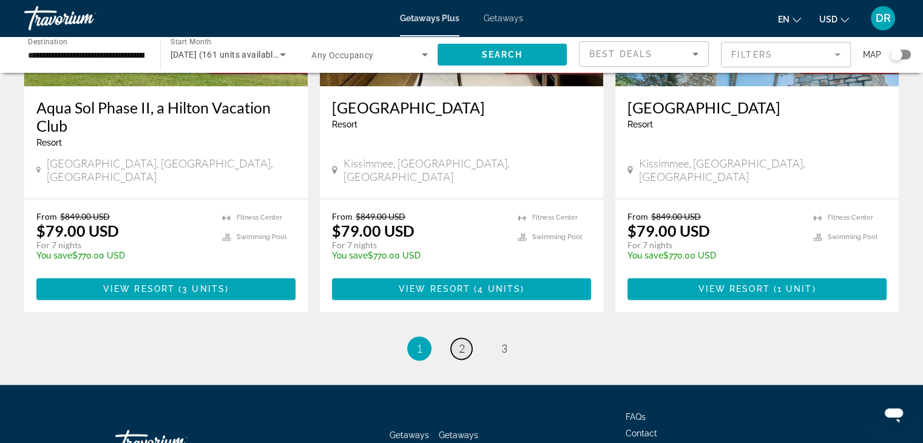
click at [460, 342] on span "2" at bounding box center [462, 348] width 6 height 13
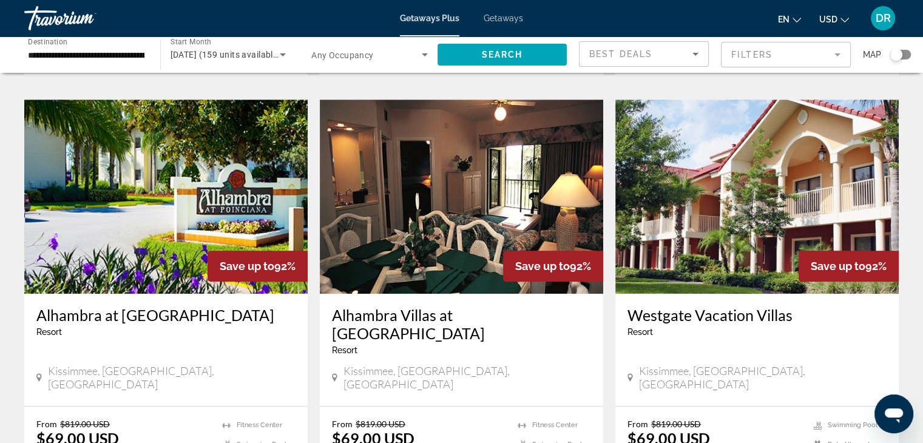
scroll to position [947, 0]
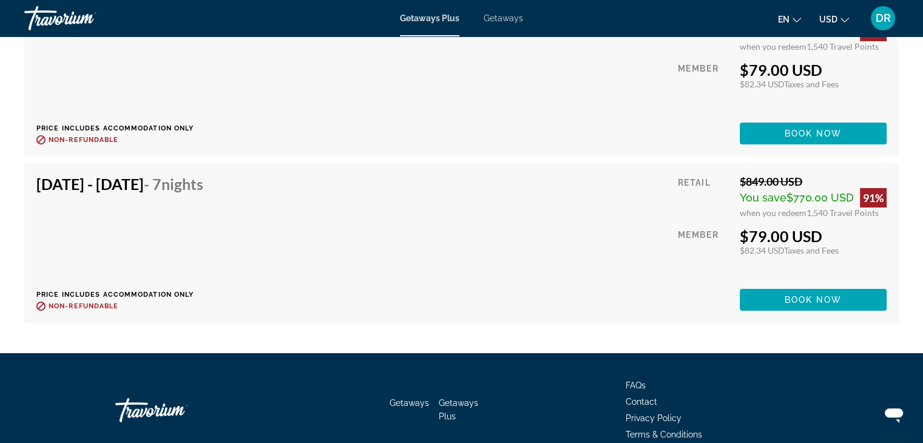
scroll to position [4153, 0]
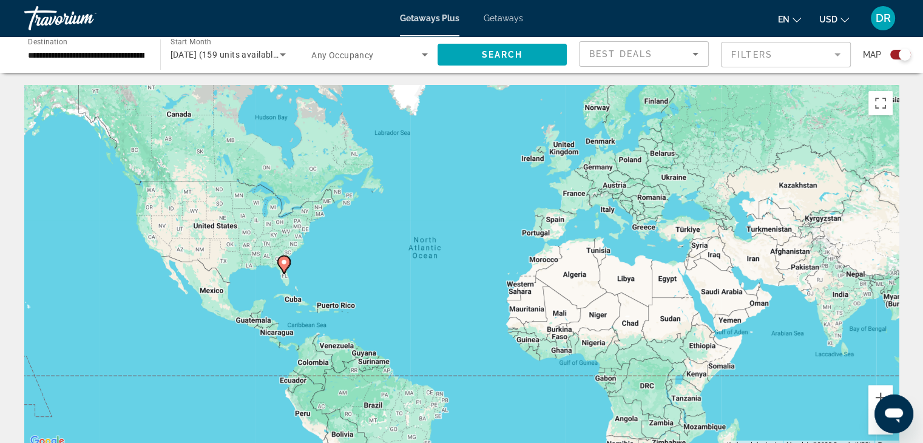
click at [901, 49] on div "Map" at bounding box center [887, 54] width 48 height 27
click at [901, 58] on div "Search widget" at bounding box center [905, 55] width 12 height 12
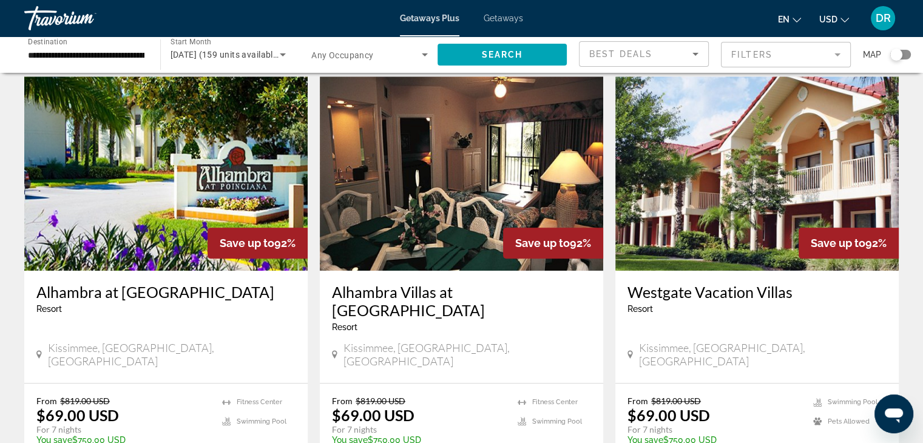
scroll to position [947, 0]
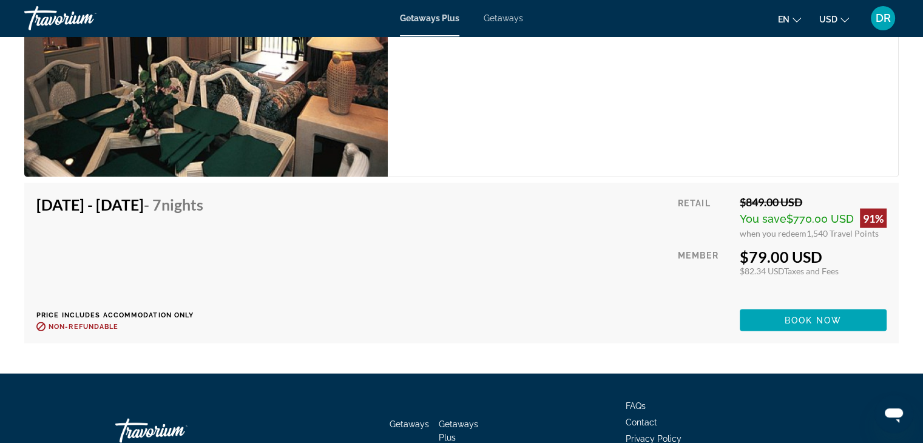
scroll to position [2452, 0]
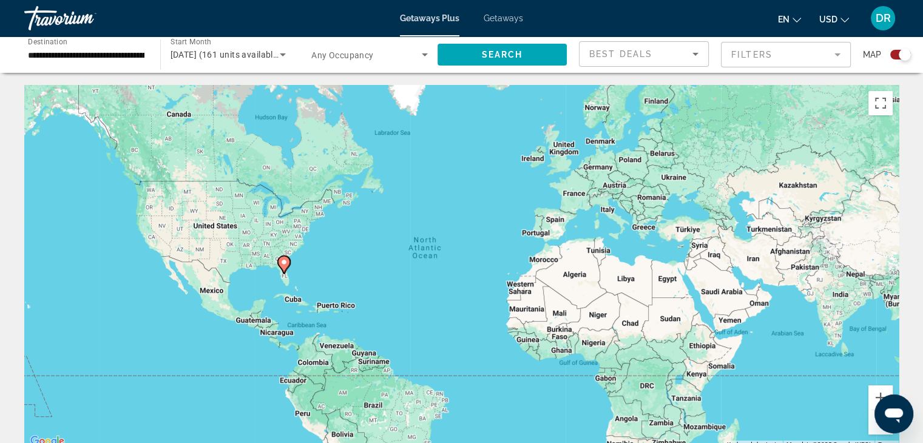
click at [901, 51] on div "Search widget" at bounding box center [905, 55] width 12 height 12
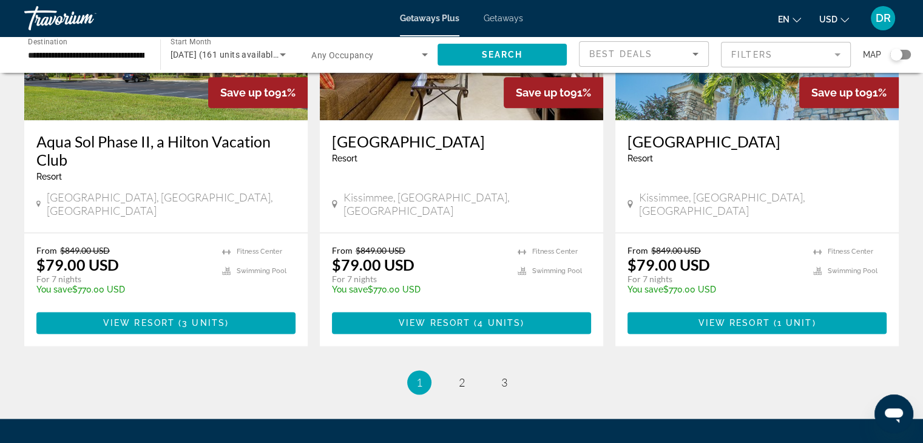
scroll to position [1574, 0]
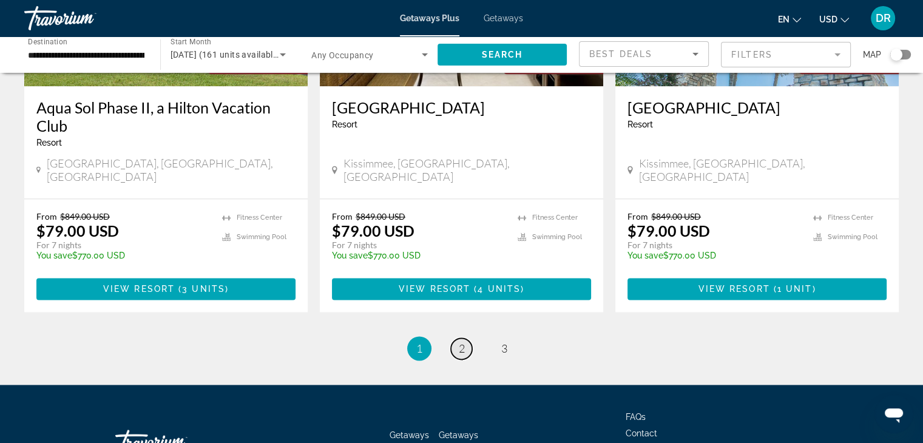
click at [461, 342] on span "2" at bounding box center [462, 348] width 6 height 13
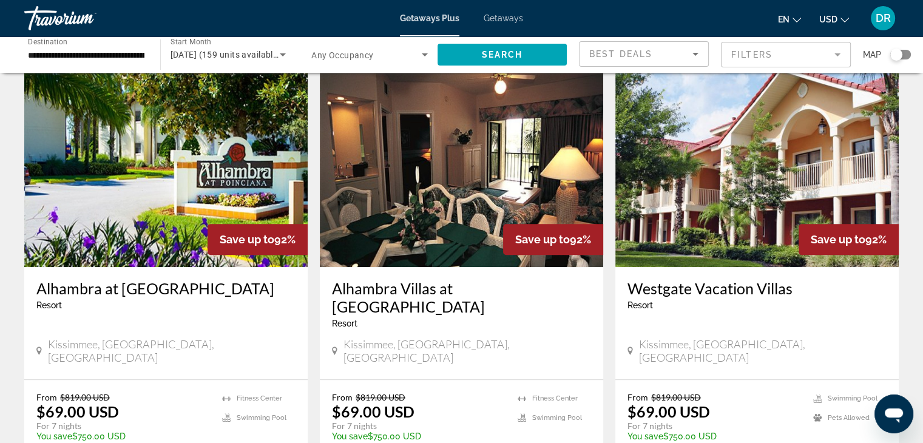
scroll to position [971, 0]
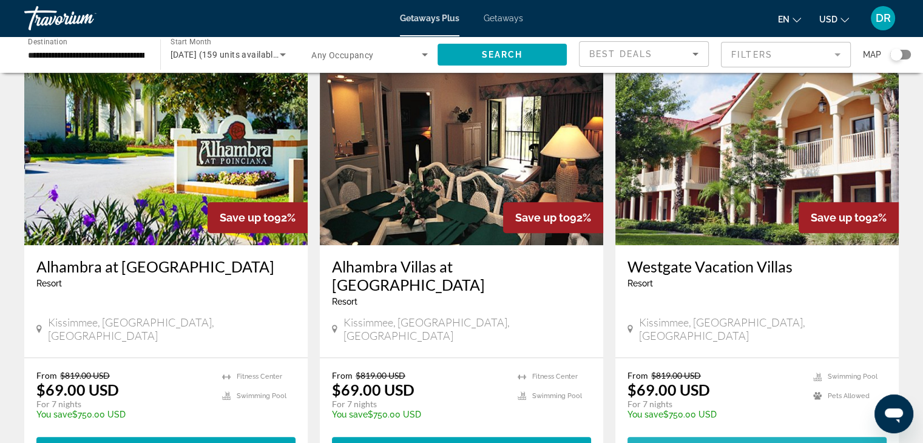
click at [748, 442] on span "View Resort" at bounding box center [734, 448] width 72 height 10
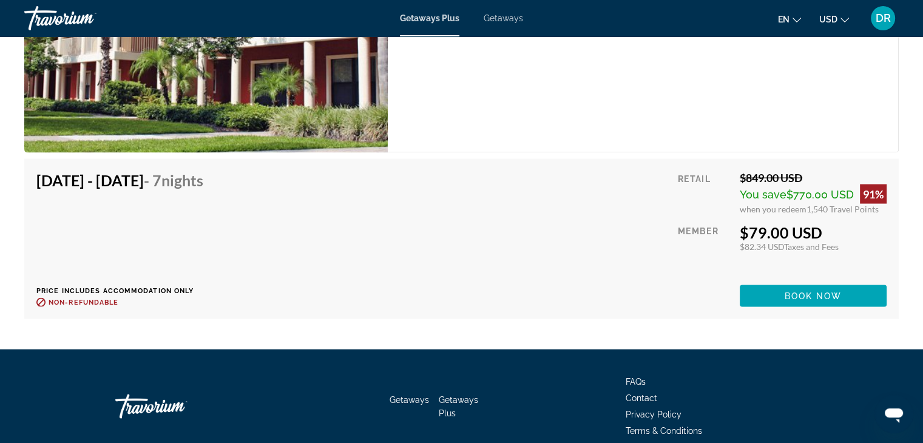
scroll to position [2355, 0]
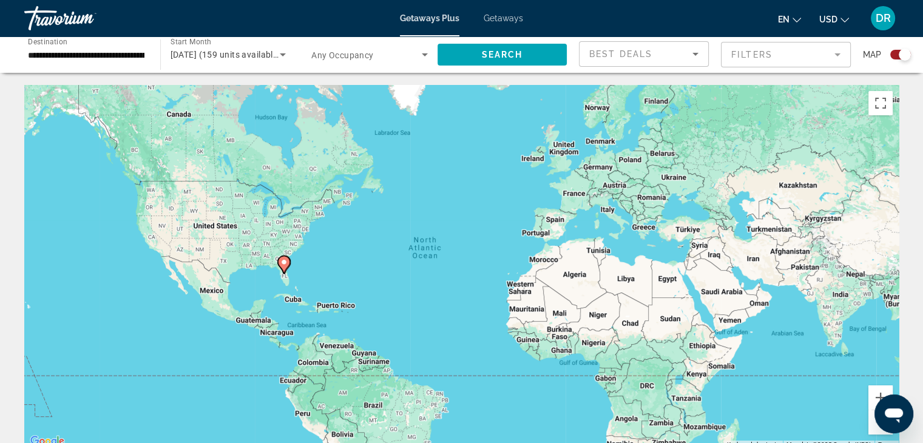
click at [905, 52] on div "Search widget" at bounding box center [905, 55] width 12 height 12
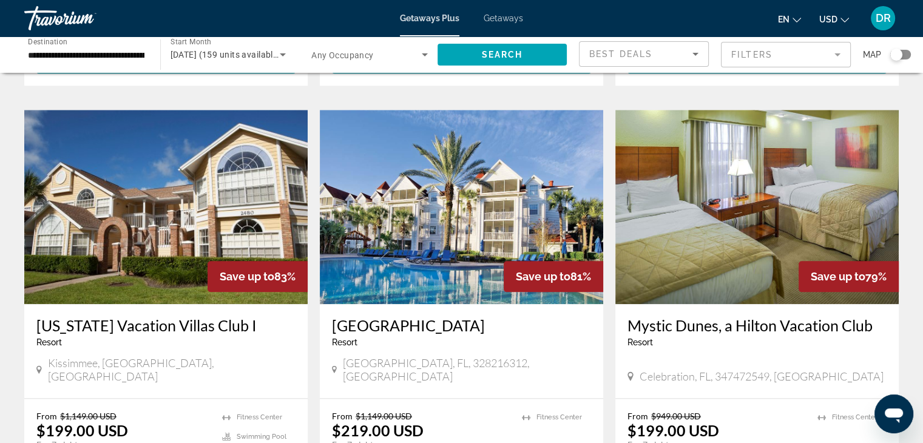
scroll to position [1359, 0]
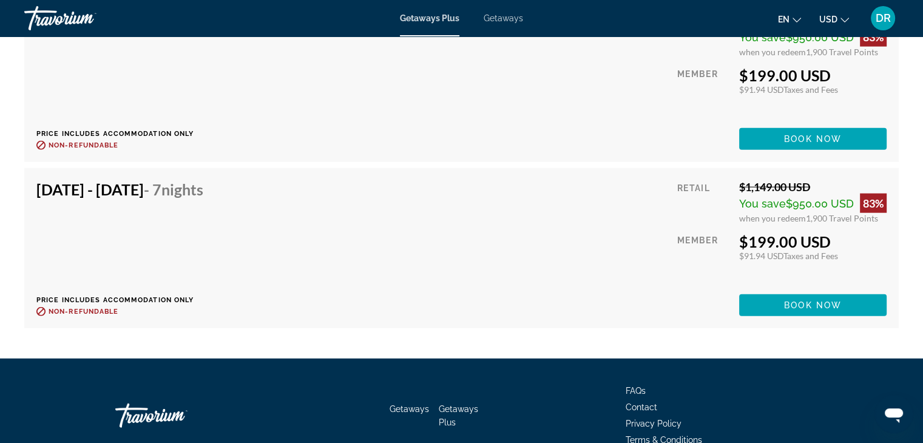
scroll to position [2889, 0]
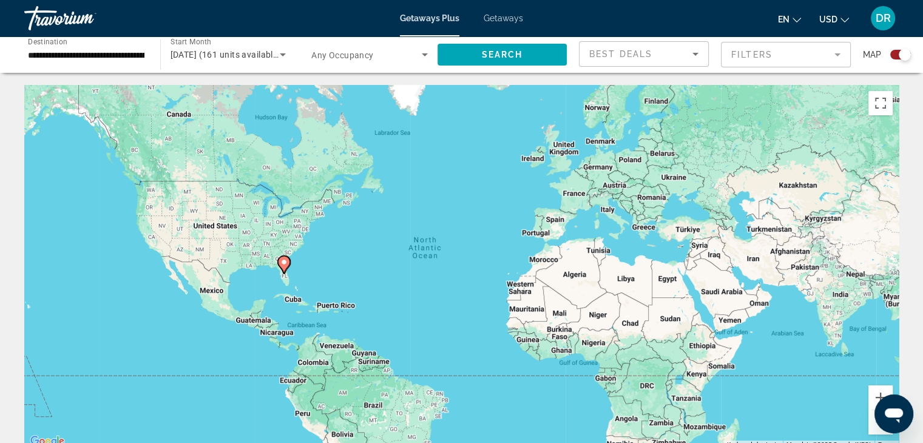
click at [903, 53] on div "Search widget" at bounding box center [905, 55] width 12 height 12
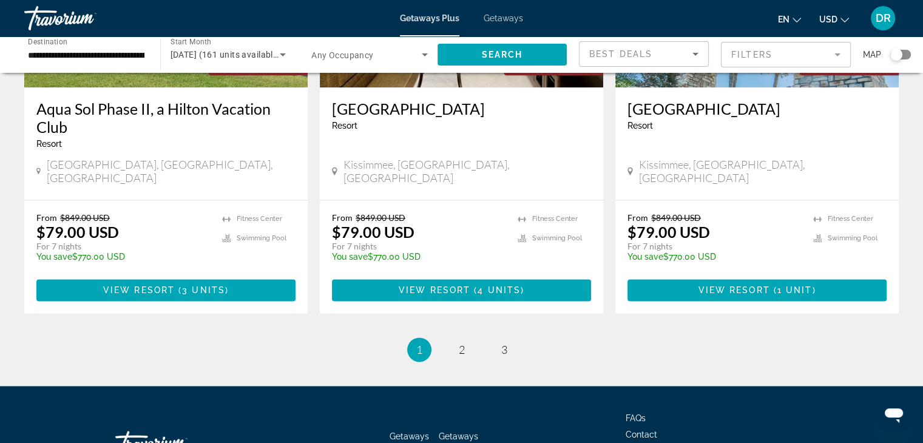
scroll to position [1574, 0]
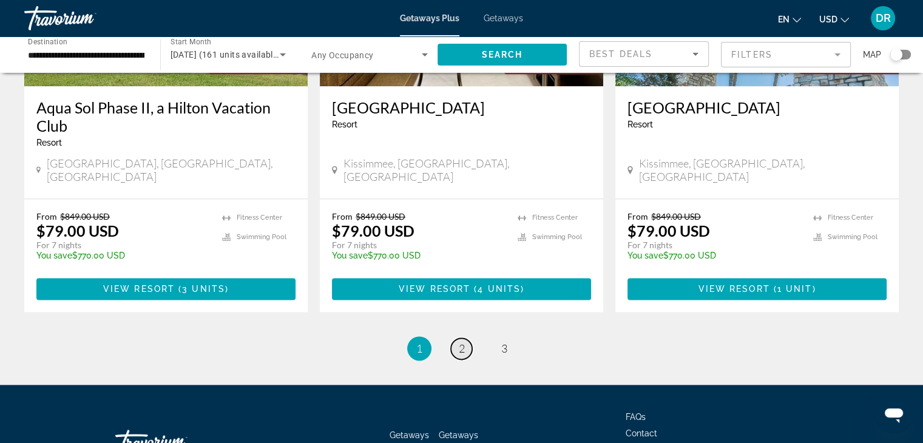
click at [461, 342] on span "2" at bounding box center [462, 348] width 6 height 13
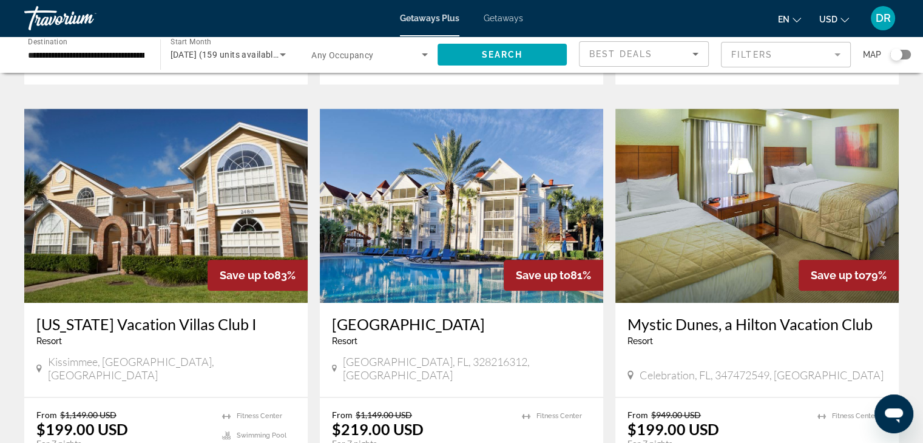
scroll to position [1359, 0]
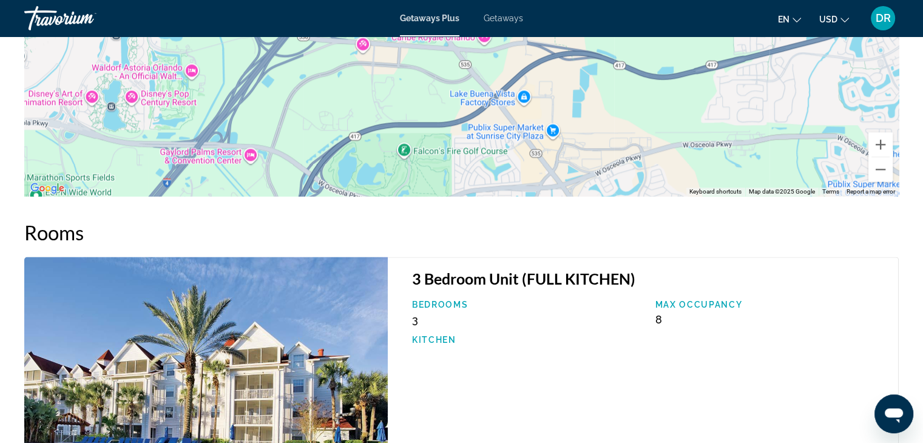
scroll to position [1699, 0]
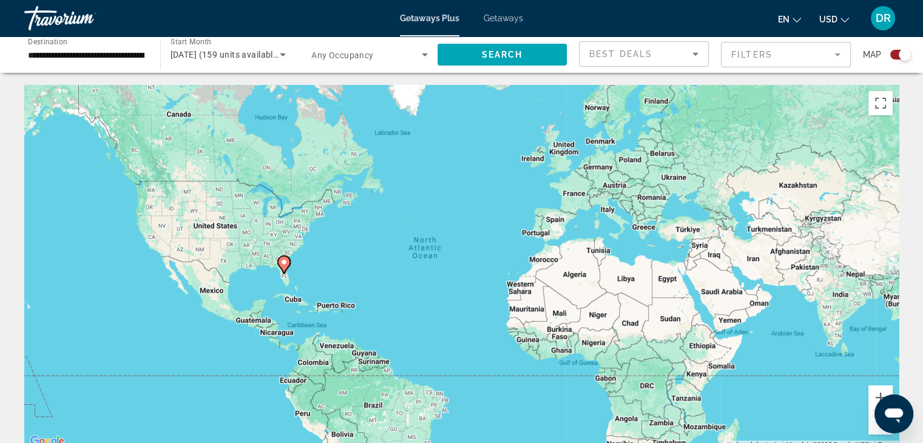
click at [899, 52] on div "Search widget" at bounding box center [905, 55] width 12 height 12
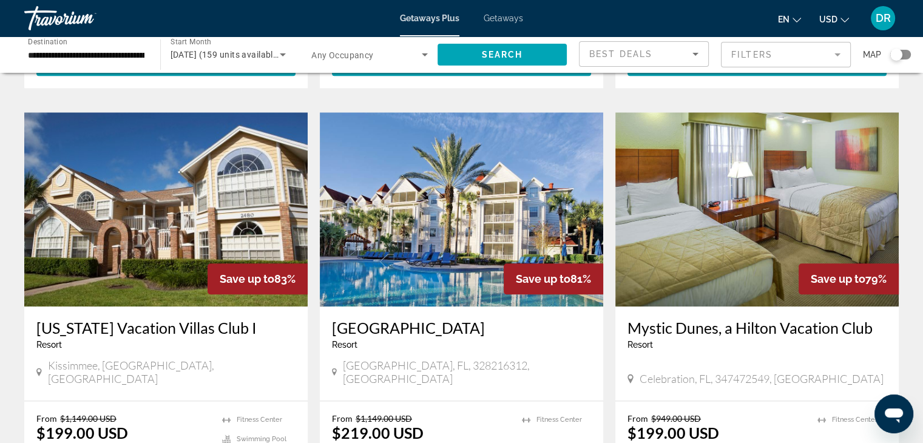
scroll to position [1359, 0]
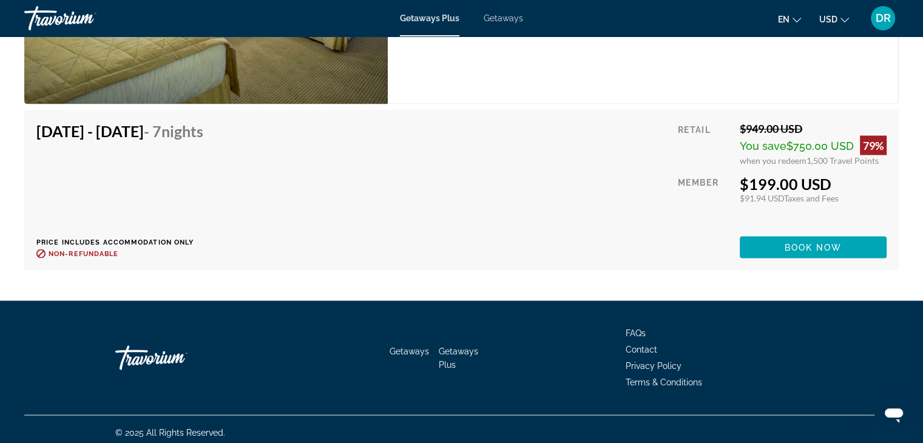
scroll to position [2168, 0]
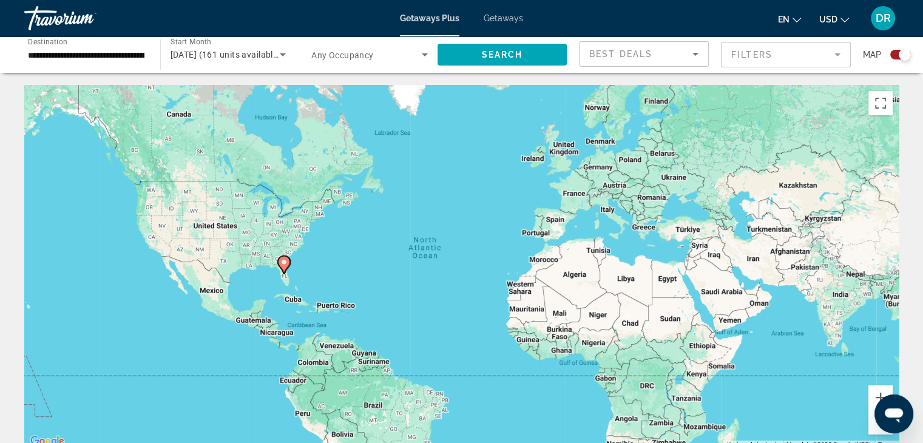
click at [901, 53] on div "Search widget" at bounding box center [905, 55] width 12 height 12
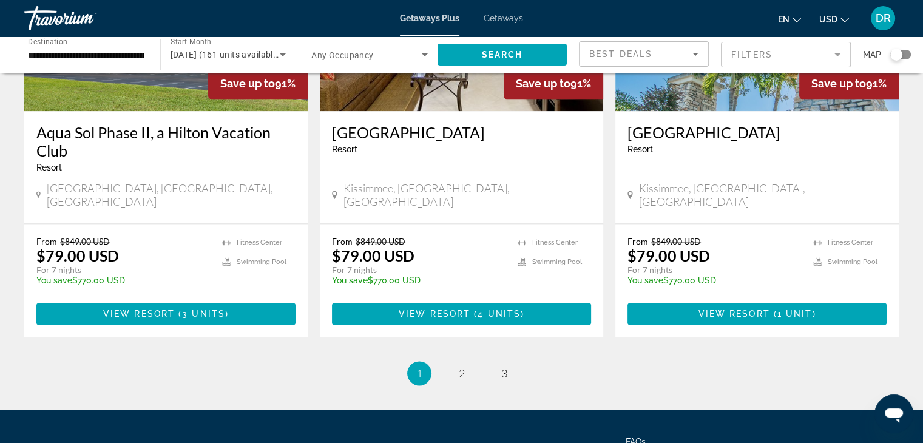
scroll to position [1574, 0]
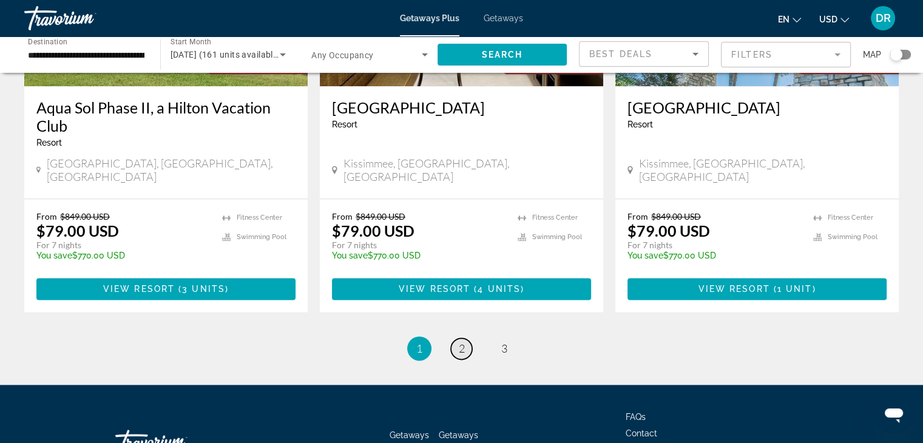
click at [462, 342] on span "2" at bounding box center [462, 348] width 6 height 13
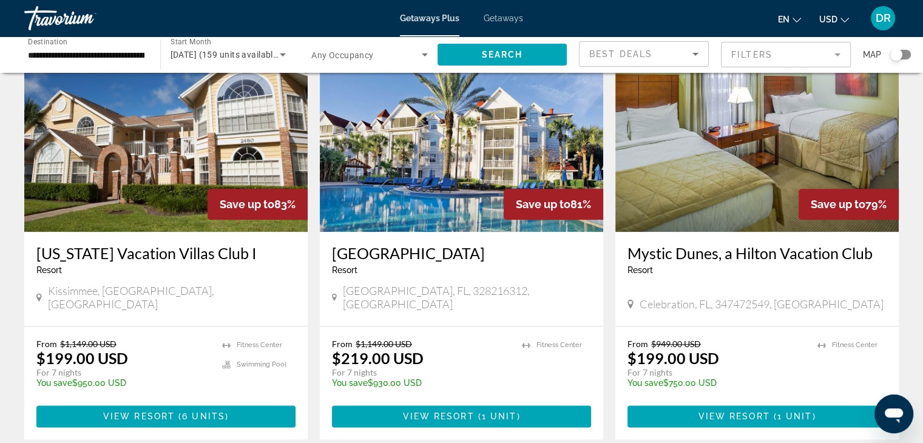
scroll to position [1432, 0]
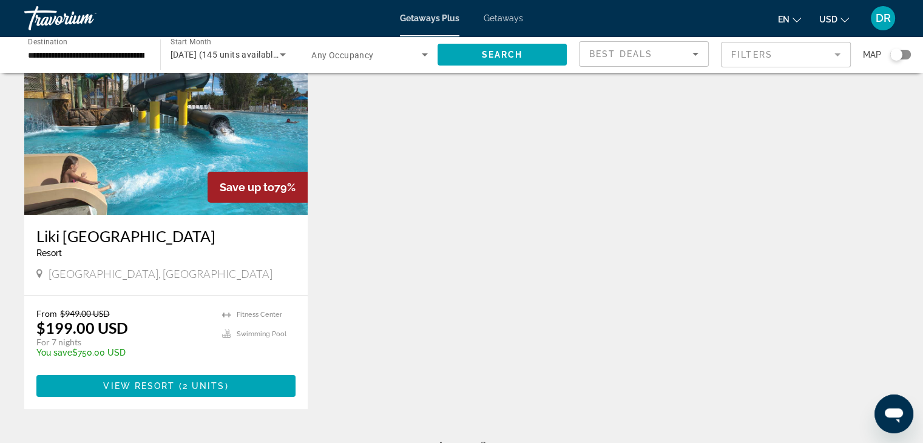
scroll to position [97, 0]
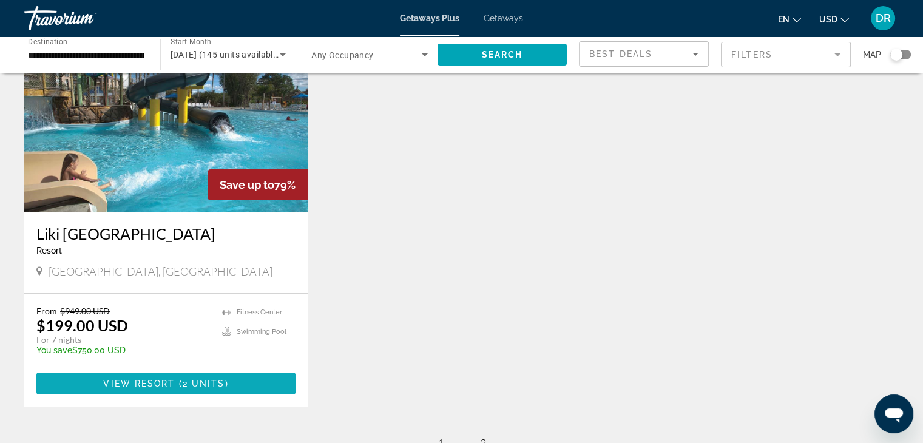
click at [205, 381] on span "2 units" at bounding box center [204, 384] width 42 height 10
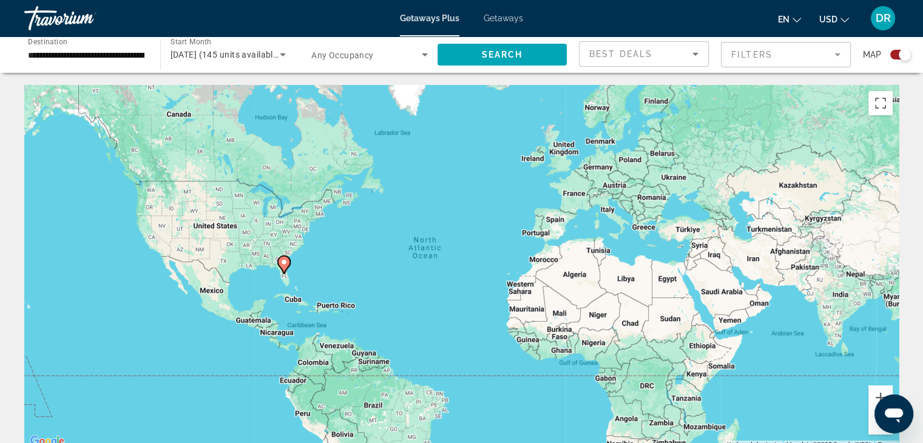
click at [504, 19] on span "Getaways" at bounding box center [503, 18] width 39 height 10
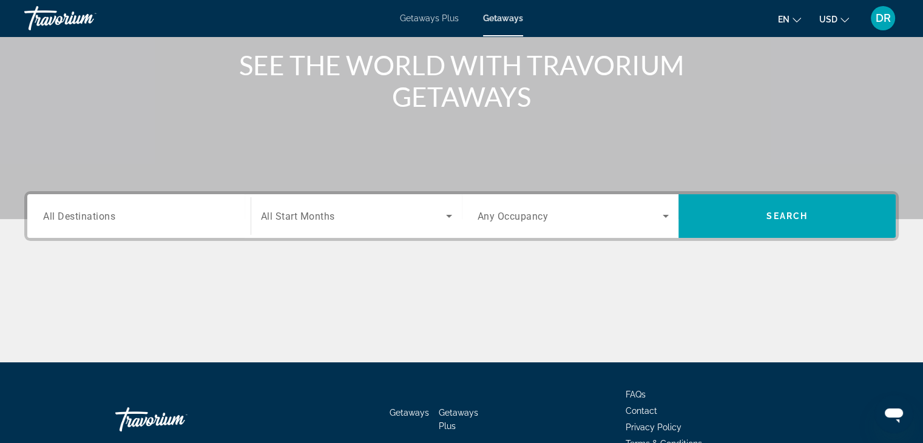
scroll to position [146, 0]
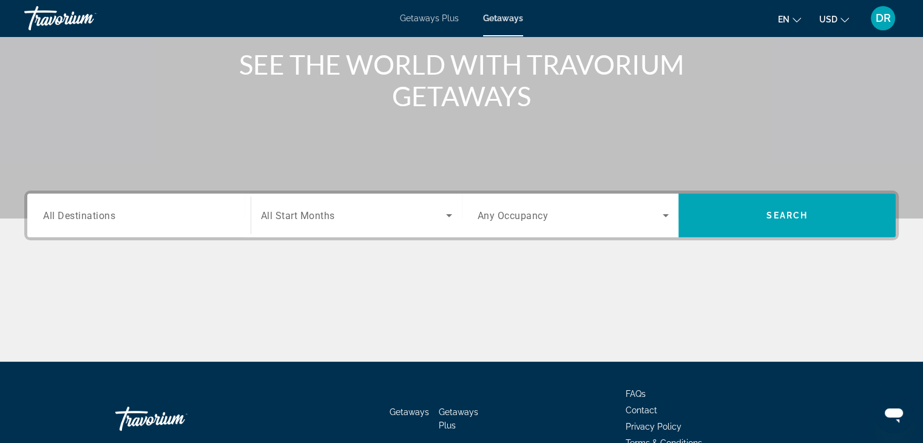
click at [187, 231] on div "Search widget" at bounding box center [139, 215] width 192 height 35
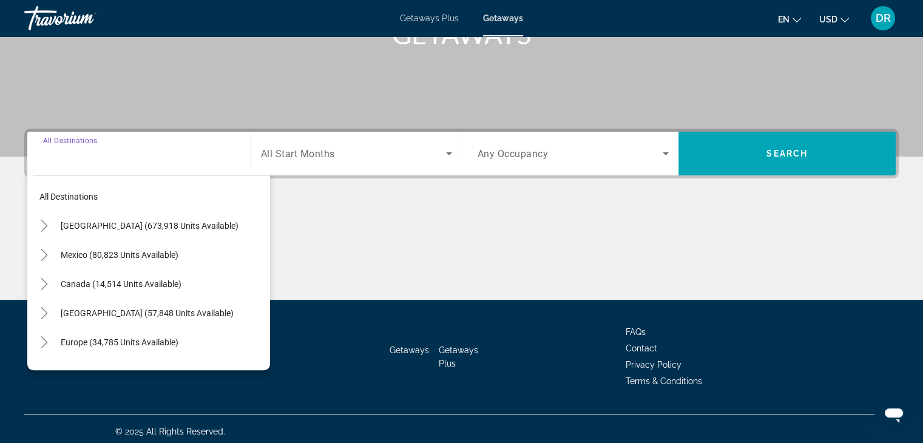
scroll to position [213, 0]
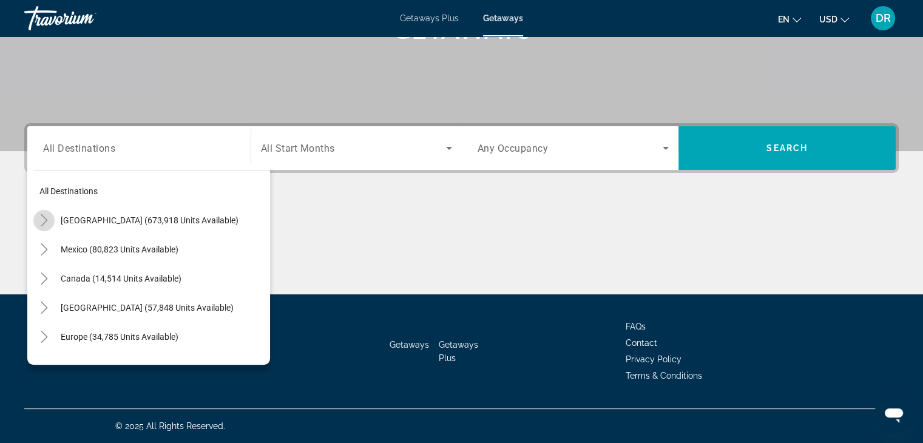
click at [44, 220] on icon "Toggle United States (673,918 units available)" at bounding box center [44, 220] width 12 height 12
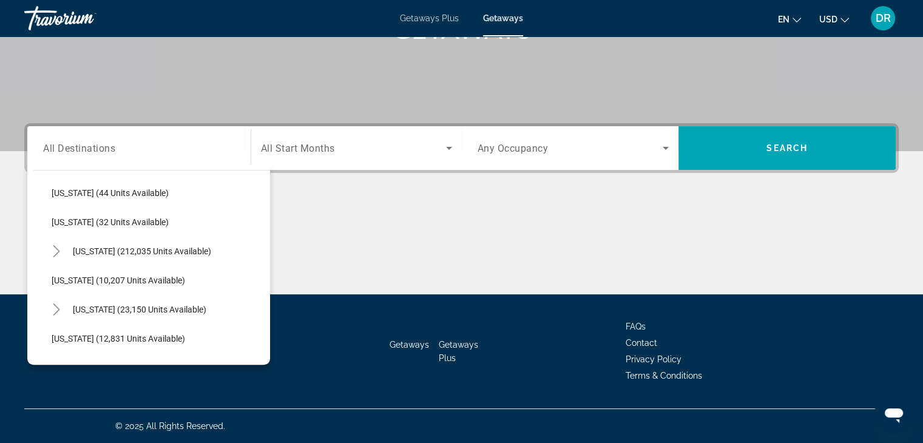
scroll to position [178, 0]
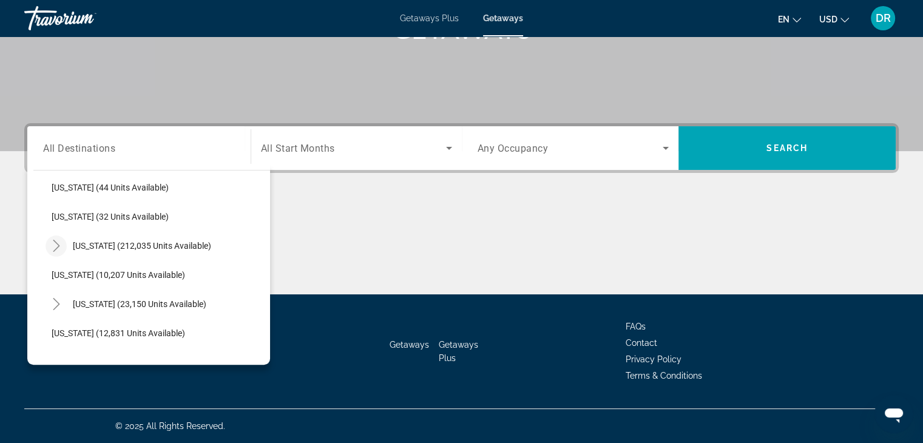
click at [51, 243] on icon "Toggle Florida (212,035 units available)" at bounding box center [56, 246] width 12 height 12
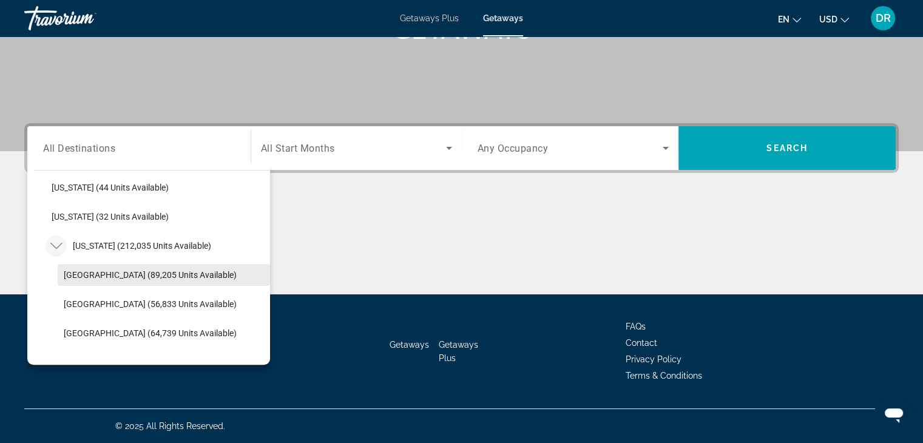
click at [77, 277] on span "[GEOGRAPHIC_DATA] (89,205 units available)" at bounding box center [150, 275] width 173 height 10
type input "**********"
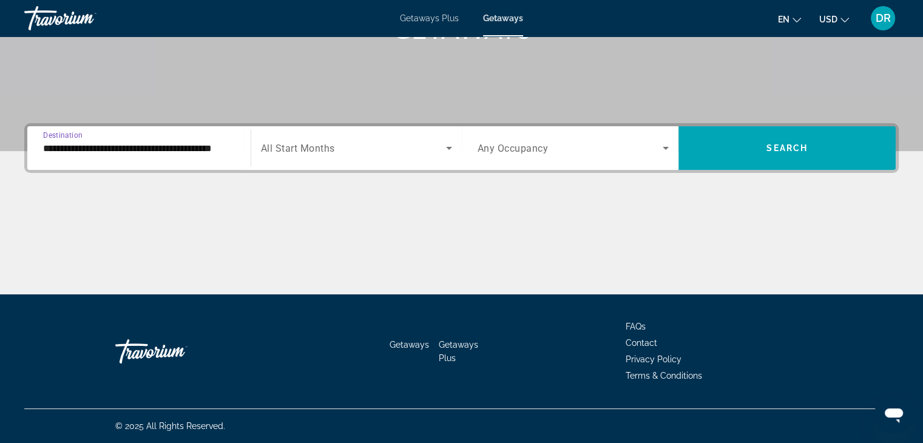
click at [447, 148] on icon "Search widget" at bounding box center [449, 148] width 15 height 15
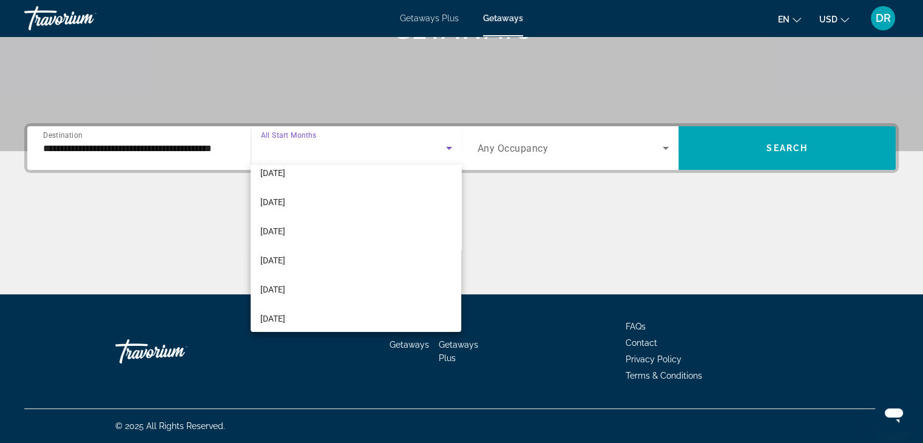
scroll to position [83, 0]
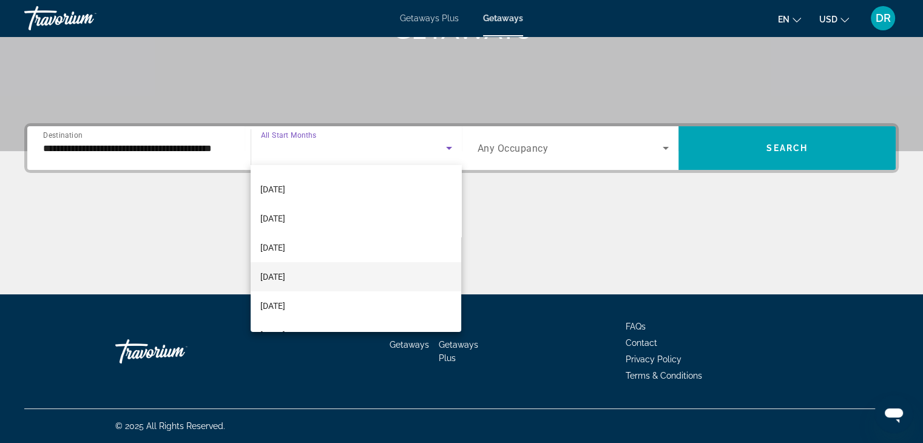
click at [285, 278] on span "[DATE]" at bounding box center [272, 276] width 25 height 15
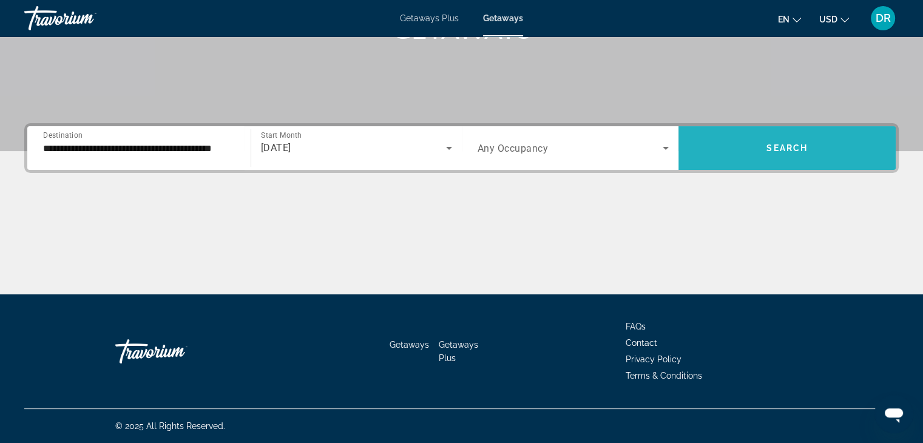
click at [777, 142] on span "Search widget" at bounding box center [786, 148] width 217 height 29
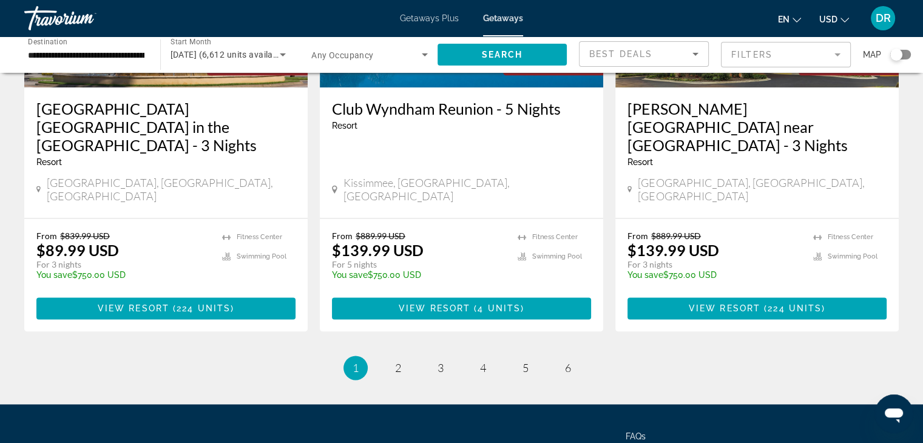
scroll to position [1578, 0]
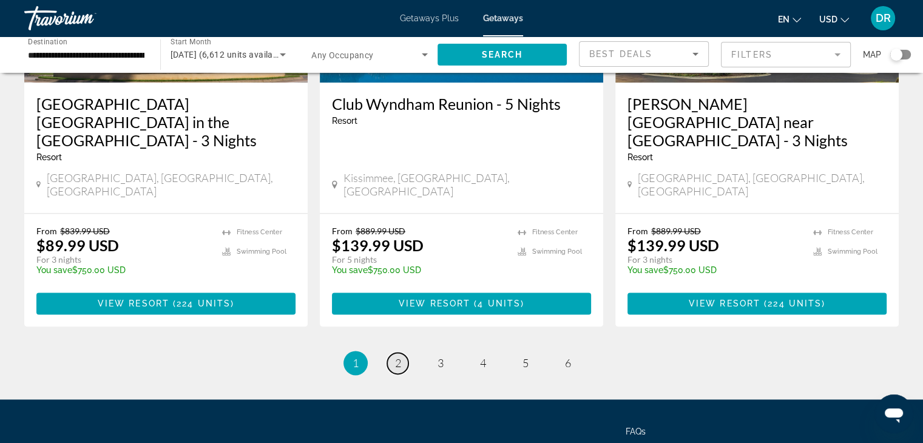
click at [396, 356] on span "2" at bounding box center [398, 362] width 6 height 13
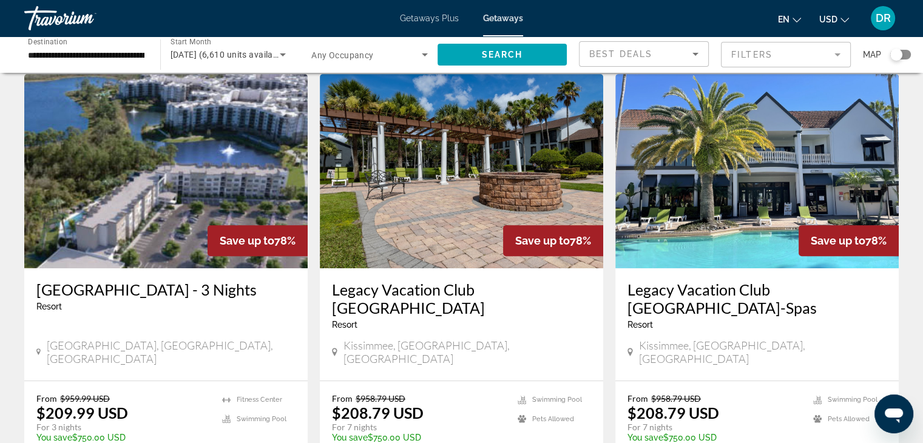
scroll to position [510, 0]
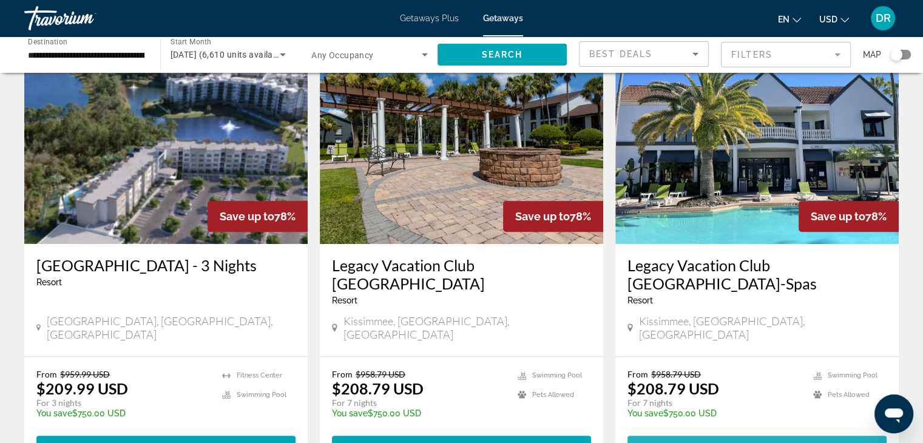
click at [744, 432] on span "Main content" at bounding box center [756, 446] width 259 height 29
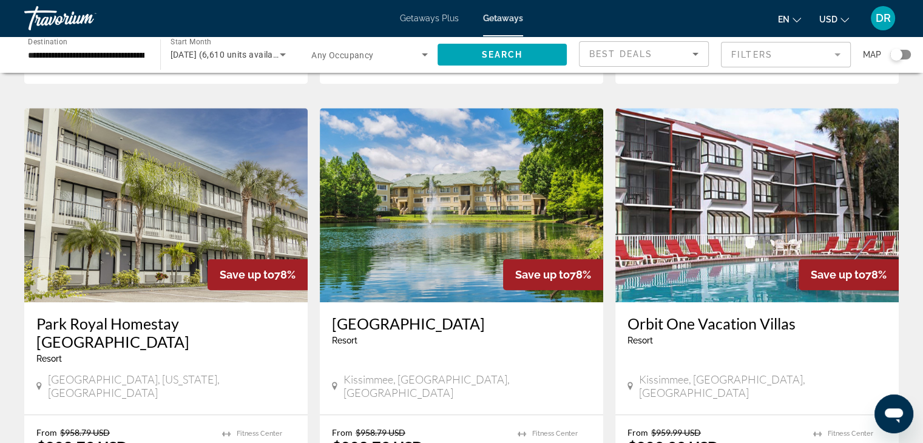
scroll to position [898, 0]
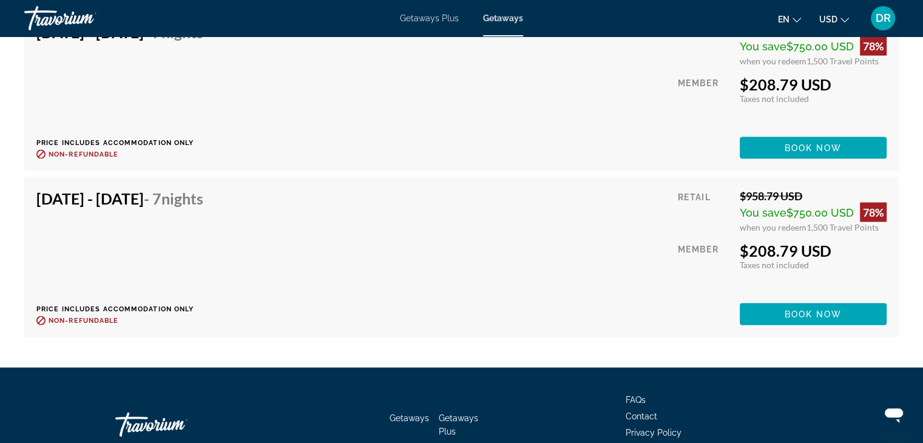
scroll to position [2642, 0]
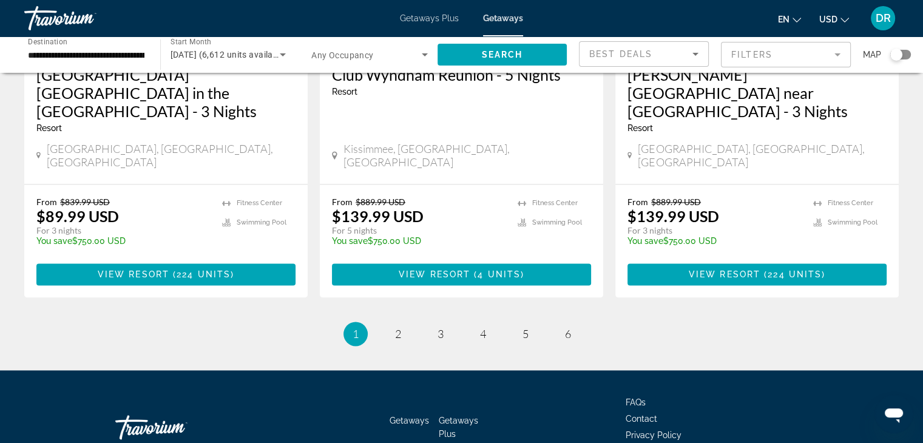
scroll to position [1611, 0]
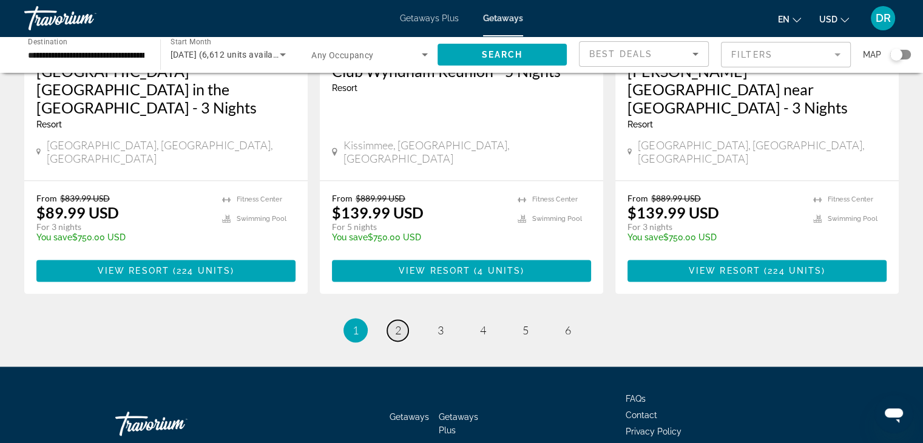
click at [396, 323] on span "2" at bounding box center [398, 329] width 6 height 13
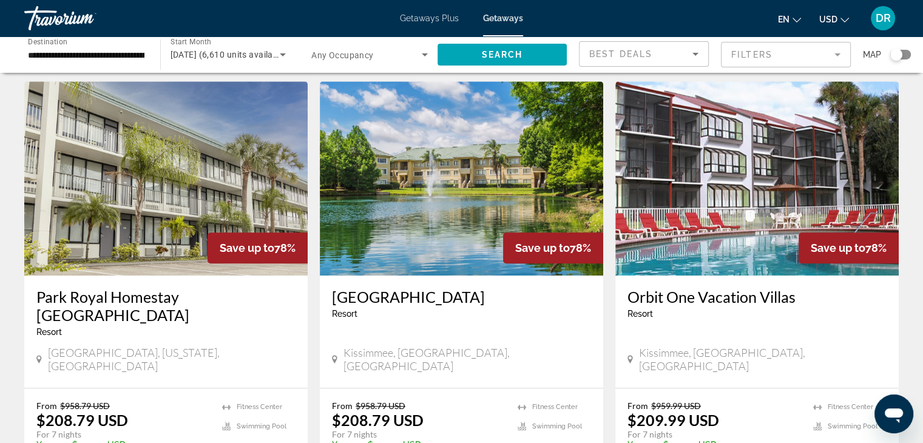
scroll to position [947, 0]
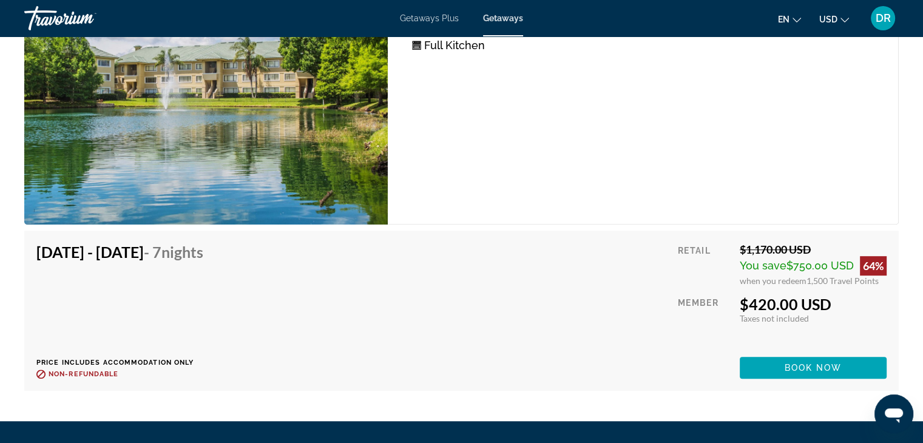
scroll to position [5219, 0]
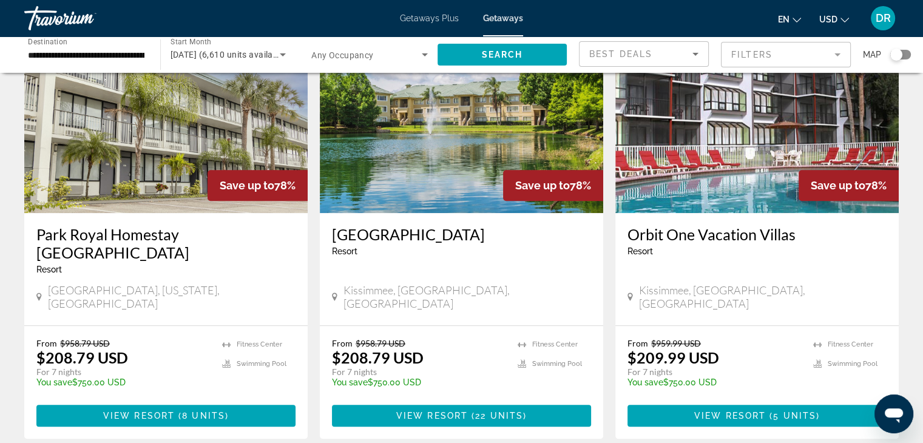
scroll to position [986, 0]
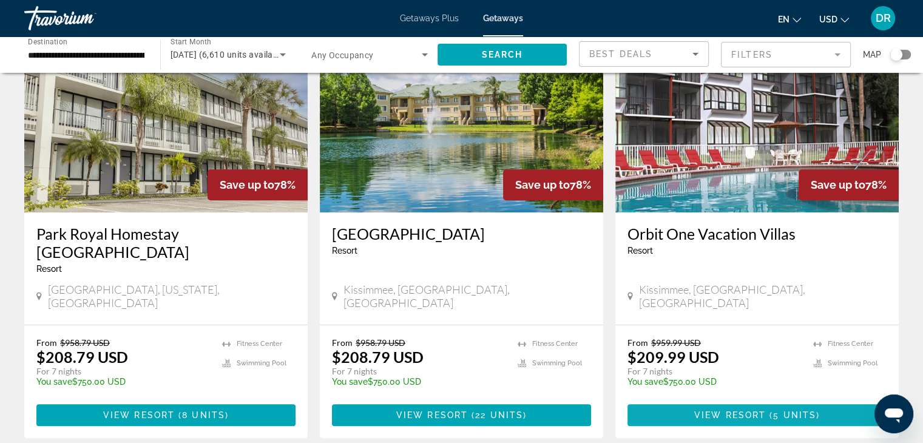
click at [751, 401] on span "Main content" at bounding box center [756, 415] width 259 height 29
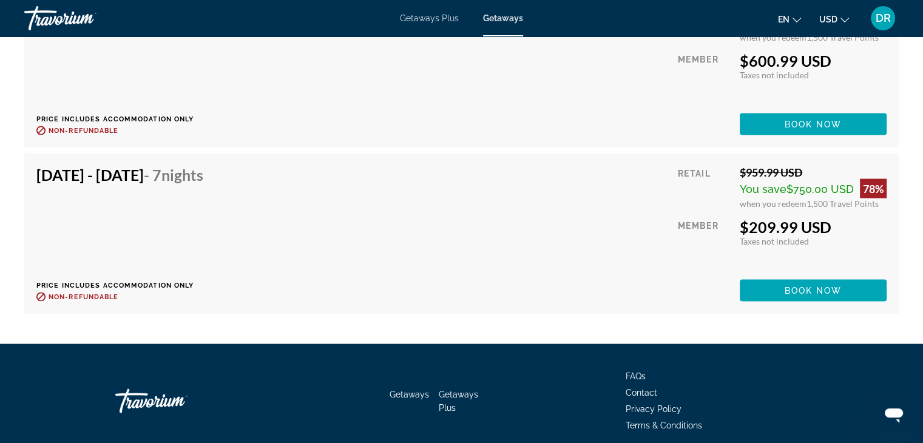
scroll to position [2491, 0]
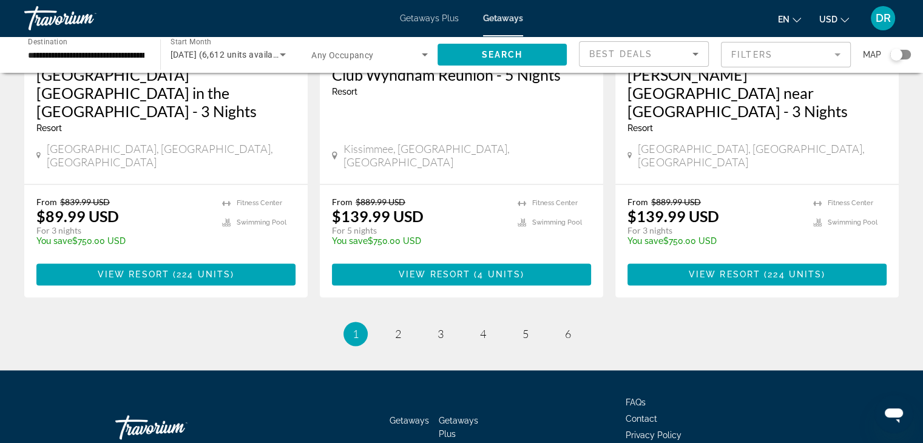
scroll to position [1611, 0]
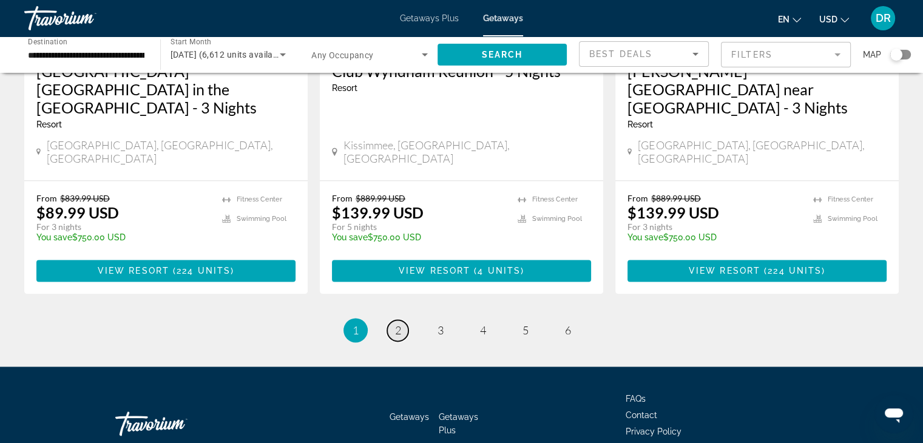
click at [401, 320] on link "page 2" at bounding box center [397, 330] width 21 height 21
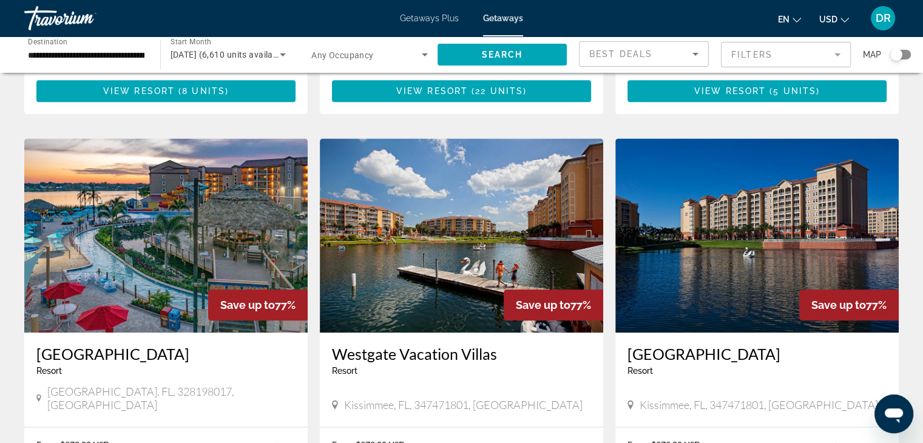
scroll to position [1311, 0]
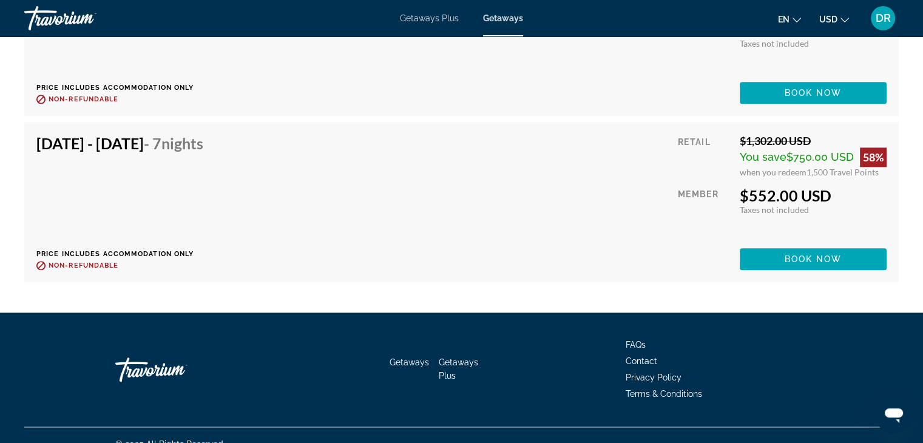
scroll to position [10593, 0]
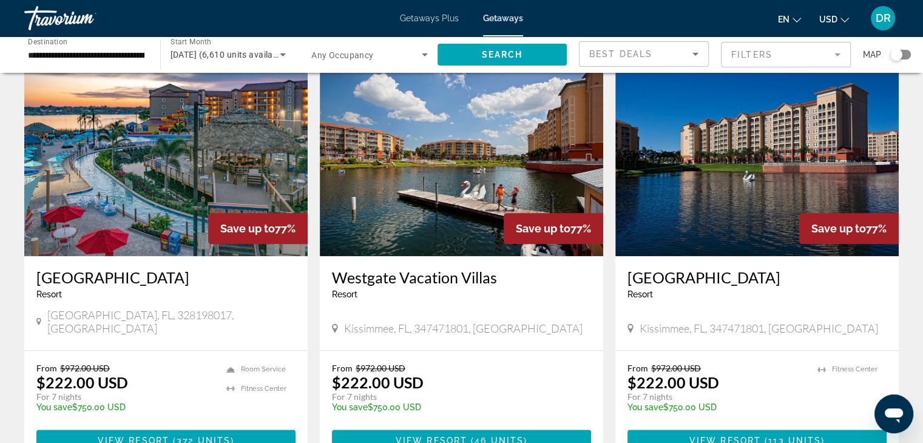
scroll to position [1384, 0]
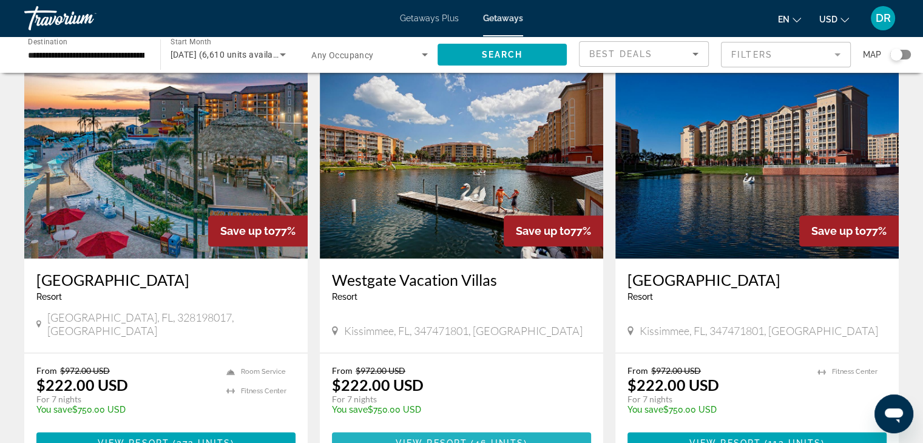
click at [502, 438] on span "46 units" at bounding box center [499, 443] width 49 height 10
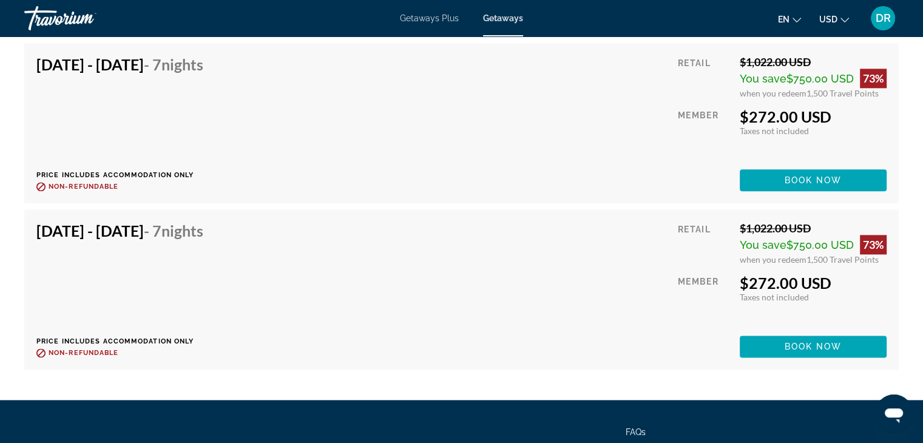
scroll to position [6220, 0]
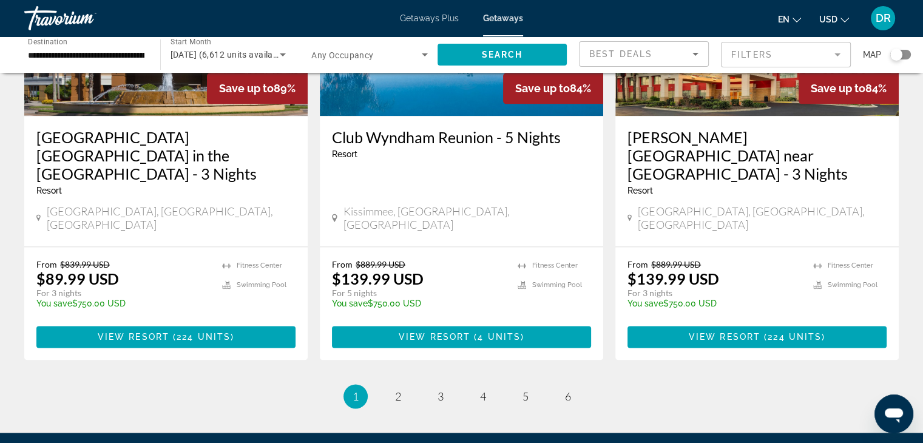
scroll to position [1602, 0]
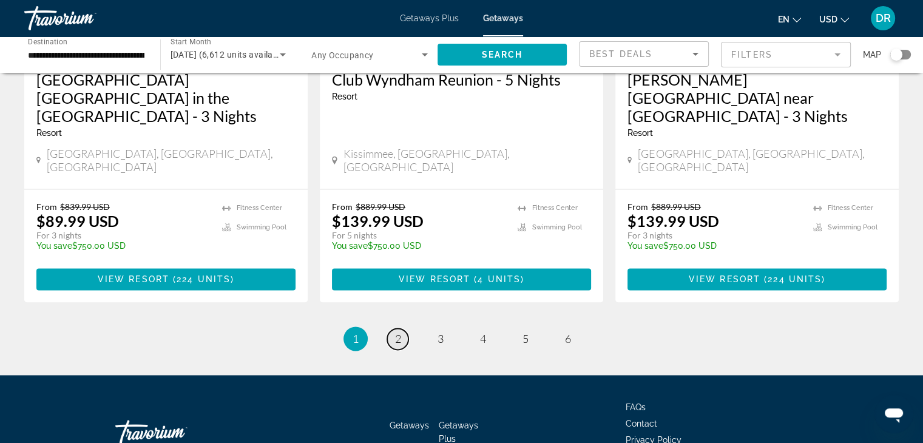
click at [403, 328] on link "page 2" at bounding box center [397, 338] width 21 height 21
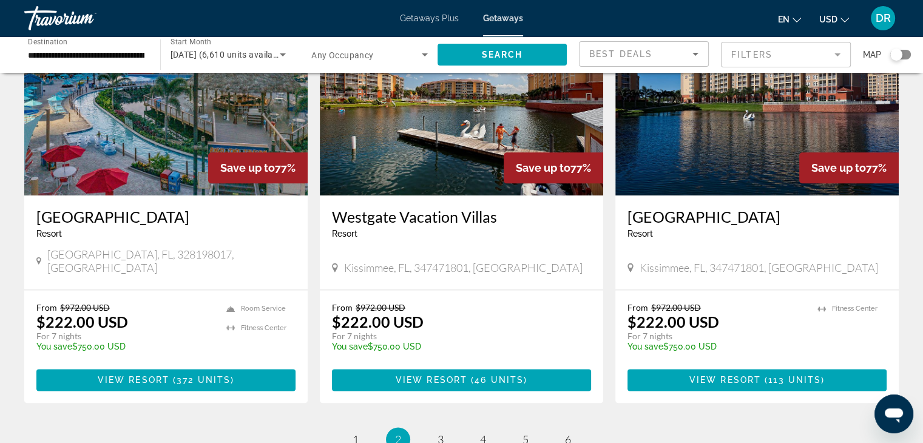
scroll to position [1422, 0]
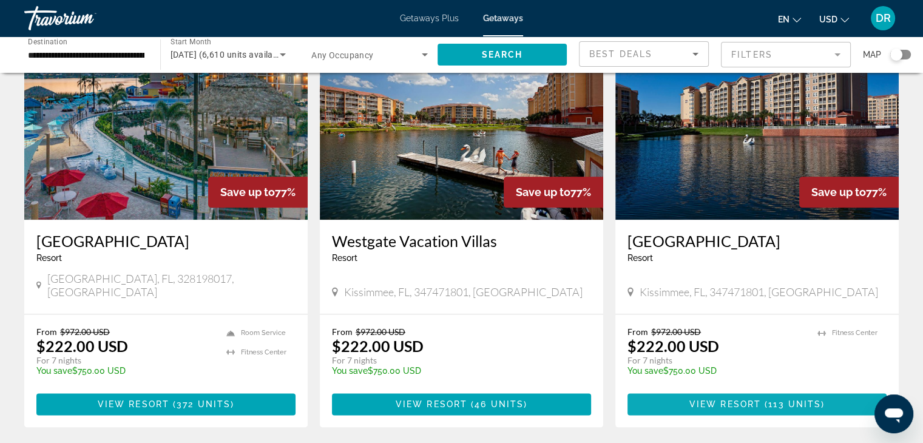
click at [743, 399] on span "View Resort" at bounding box center [725, 404] width 72 height 10
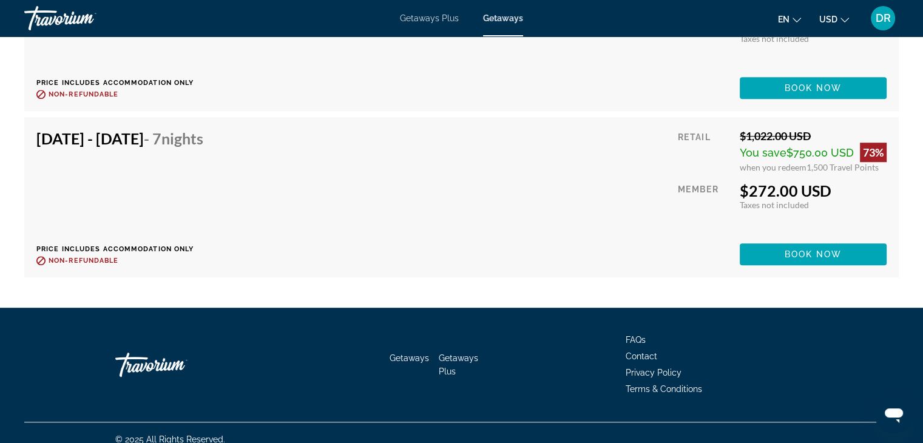
scroll to position [9920, 0]
